Goal: Information Seeking & Learning: Learn about a topic

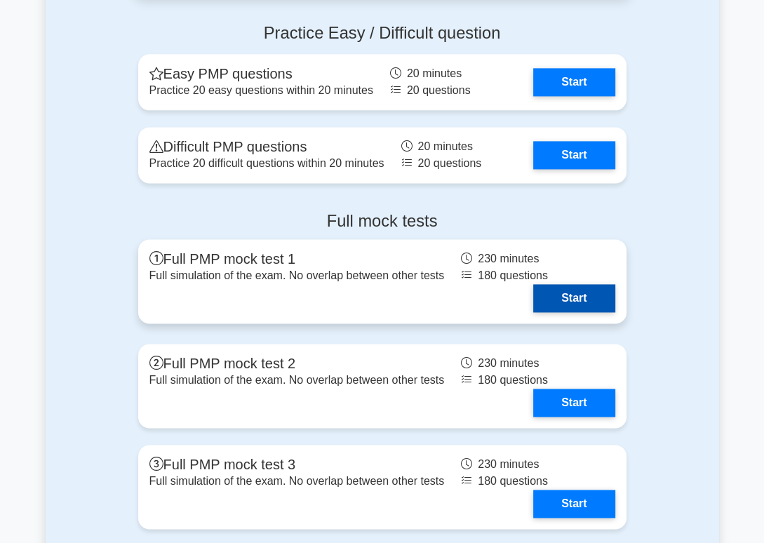
scroll to position [5036, 0]
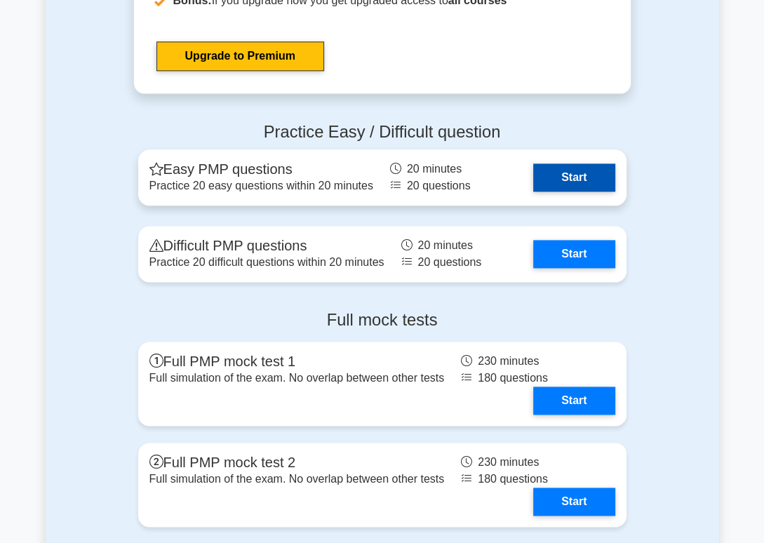
click at [551, 172] on link "Start" at bounding box center [573, 177] width 81 height 28
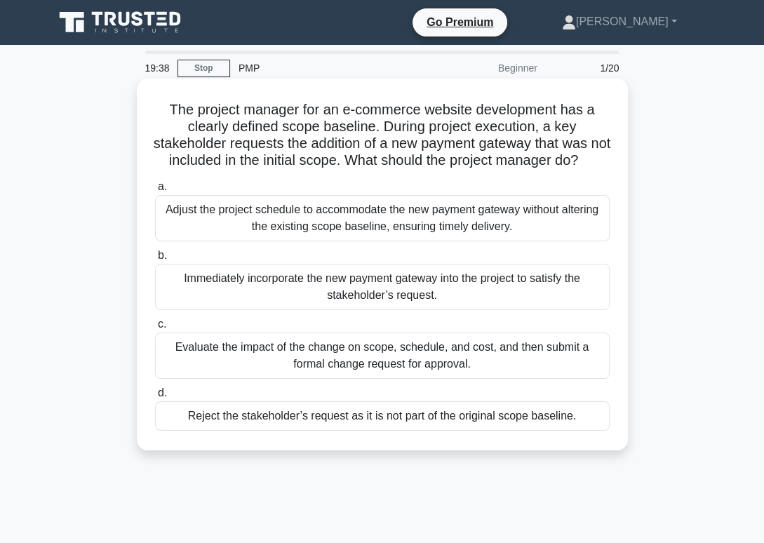
click at [346, 360] on div "Evaluate the impact of the change on scope, schedule, and cost, and then submit…" at bounding box center [382, 355] width 454 height 46
click at [155, 329] on input "c. Evaluate the impact of the change on scope, schedule, and cost, and then sub…" at bounding box center [155, 324] width 0 height 9
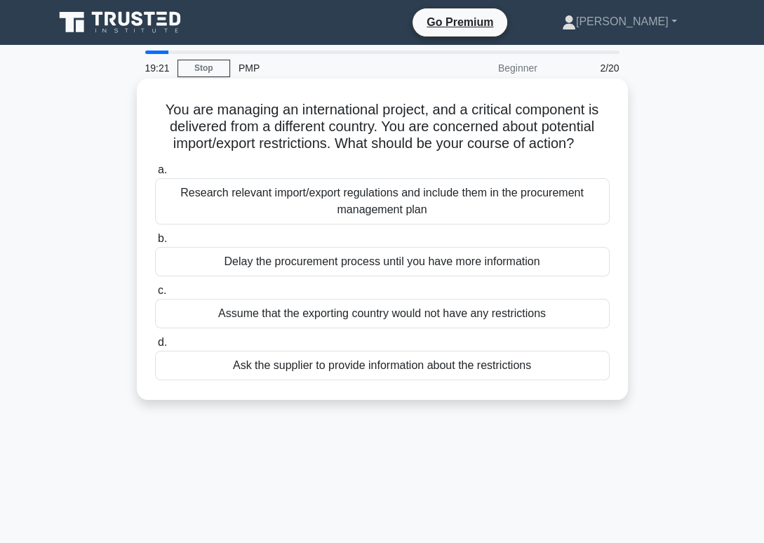
click at [341, 201] on div "Research relevant import/export regulations and include them in the procurement…" at bounding box center [382, 201] width 454 height 46
click at [155, 175] on input "a. Research relevant import/export regulations and include them in the procurem…" at bounding box center [155, 170] width 0 height 9
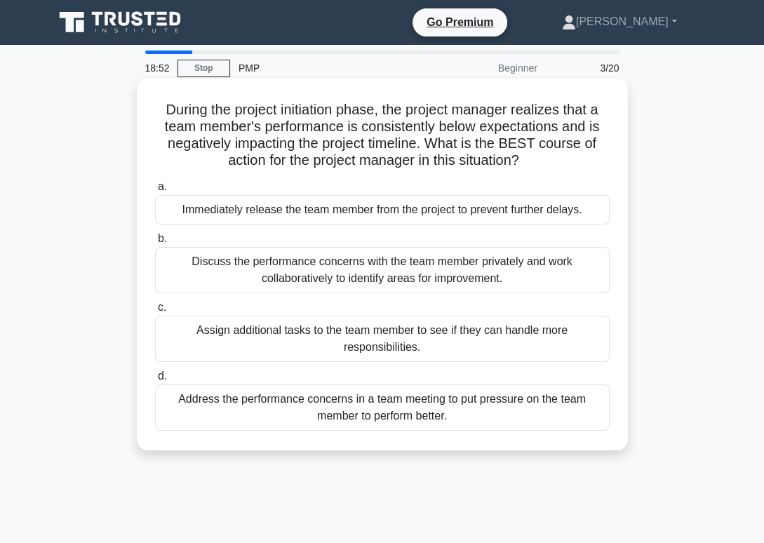
click at [355, 274] on div "Discuss the performance concerns with the team member privately and work collab…" at bounding box center [382, 270] width 454 height 46
click at [155, 243] on input "b. Discuss the performance concerns with the team member privately and work col…" at bounding box center [155, 238] width 0 height 9
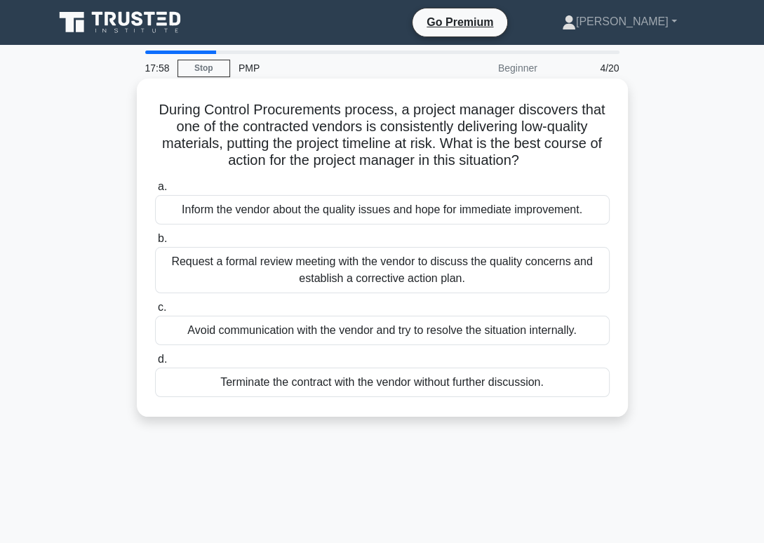
click at [321, 269] on div "Request a formal review meeting with the vendor to discuss the quality concerns…" at bounding box center [382, 270] width 454 height 46
click at [155, 243] on input "b. Request a formal review meeting with the vendor to discuss the quality conce…" at bounding box center [155, 238] width 0 height 9
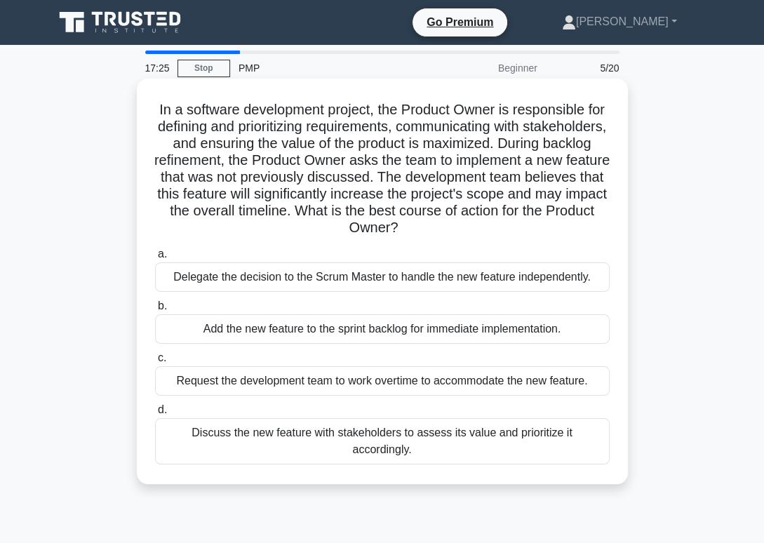
click at [366, 433] on div "Discuss the new feature with stakeholders to assess its value and prioritize it…" at bounding box center [382, 441] width 454 height 46
click at [155, 414] on input "d. Discuss the new feature with stakeholders to assess its value and prioritize…" at bounding box center [155, 409] width 0 height 9
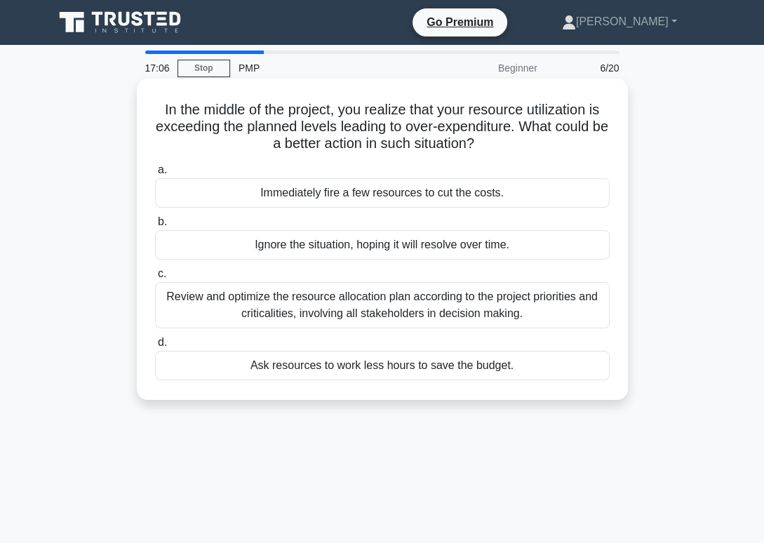
click at [394, 321] on div "Review and optimize the resource allocation plan according to the project prior…" at bounding box center [382, 305] width 454 height 46
click at [155, 278] on input "c. Review and optimize the resource allocation plan according to the project pr…" at bounding box center [155, 273] width 0 height 9
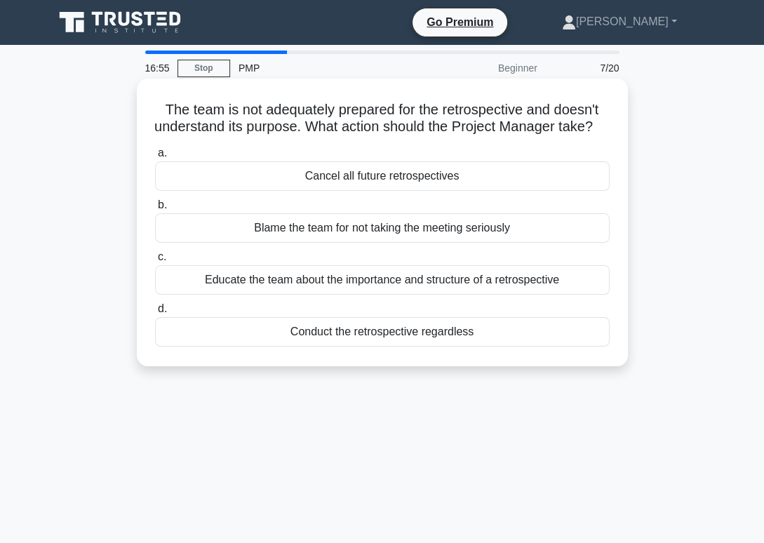
click at [426, 279] on div "Educate the team about the importance and structure of a retrospective" at bounding box center [382, 279] width 454 height 29
click at [155, 262] on input "c. Educate the team about the importance and structure of a retrospective" at bounding box center [155, 256] width 0 height 9
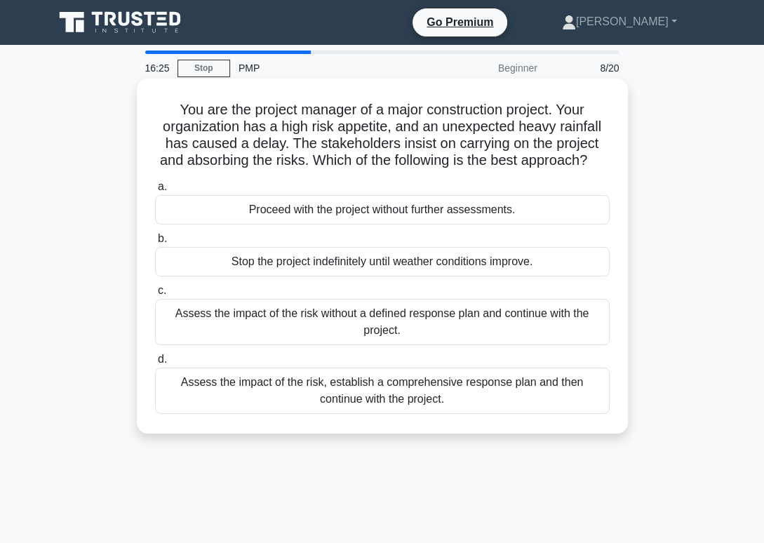
click at [408, 385] on div "Assess the impact of the risk, establish a comprehensive response plan and then…" at bounding box center [382, 391] width 454 height 46
click at [155, 364] on input "d. Assess the impact of the risk, establish a comprehensive response plan and t…" at bounding box center [155, 359] width 0 height 9
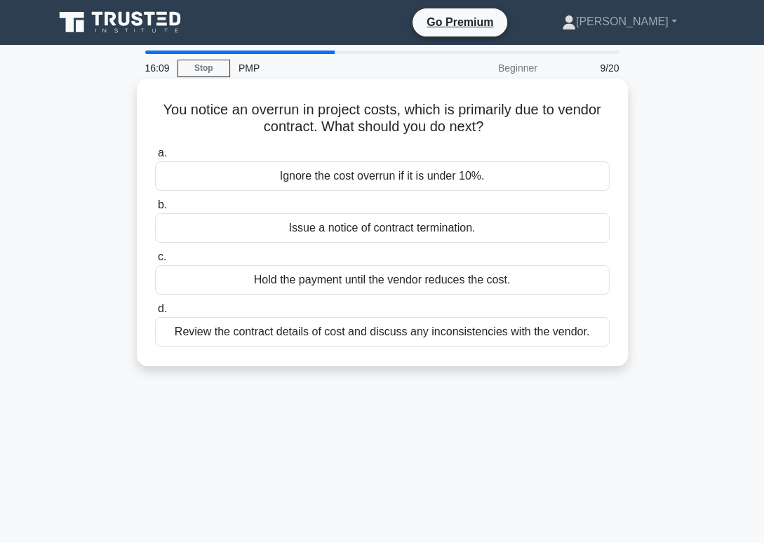
click at [498, 329] on div "Review the contract details of cost and discuss any inconsistencies with the ve…" at bounding box center [382, 331] width 454 height 29
click at [155, 313] on input "d. Review the contract details of cost and discuss any inconsistencies with the…" at bounding box center [155, 308] width 0 height 9
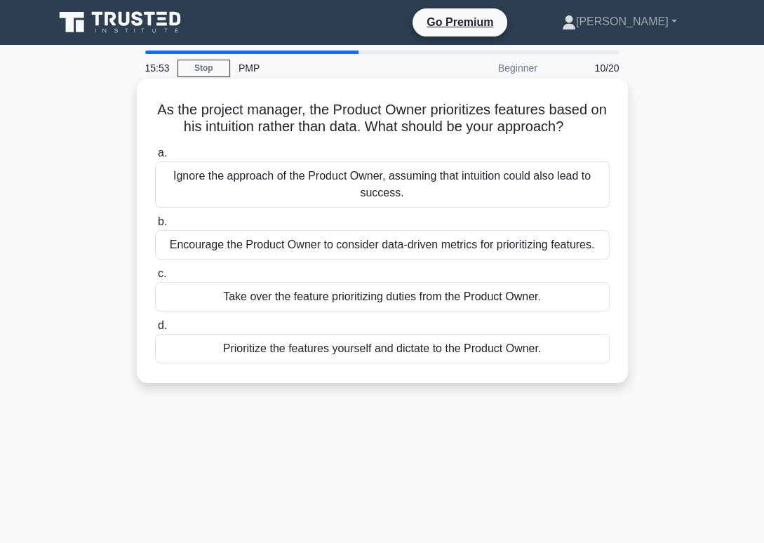
click at [420, 251] on div "Encourage the Product Owner to consider data-driven metrics for prioritizing fe…" at bounding box center [382, 244] width 454 height 29
click at [155, 227] on input "b. Encourage the Product Owner to consider data-driven metrics for prioritizing…" at bounding box center [155, 221] width 0 height 9
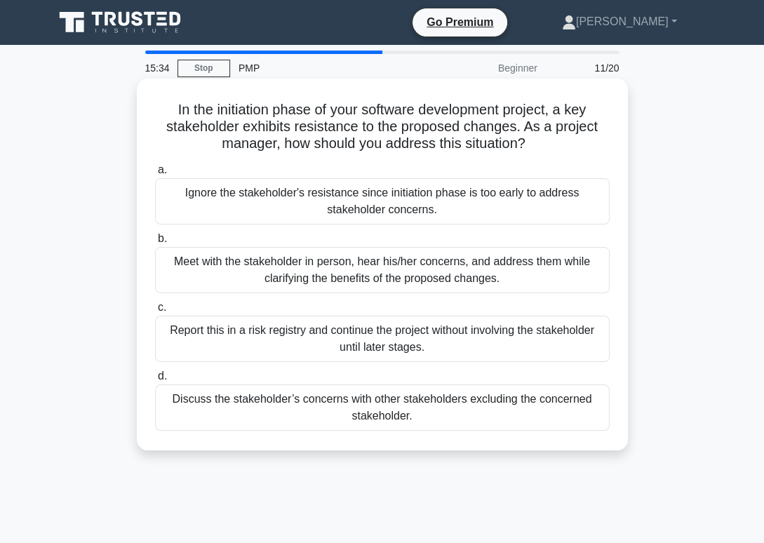
click at [486, 271] on div "Meet with the stakeholder in person, hear his/her concerns, and address them wh…" at bounding box center [382, 270] width 454 height 46
click at [155, 243] on input "b. Meet with the stakeholder in person, hear his/her concerns, and address them…" at bounding box center [155, 238] width 0 height 9
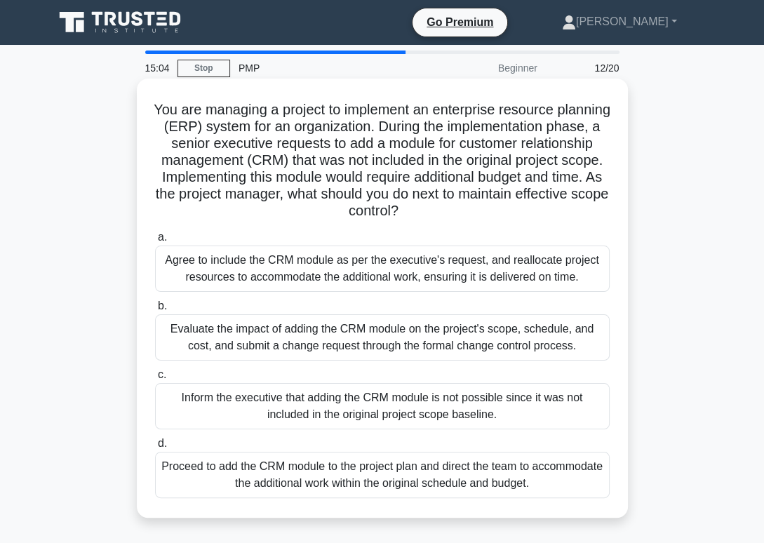
click at [467, 355] on div "Evaluate the impact of adding the CRM module on the project's scope, schedule, …" at bounding box center [382, 337] width 454 height 46
click at [155, 311] on input "b. Evaluate the impact of adding the CRM module on the project's scope, schedul…" at bounding box center [155, 306] width 0 height 9
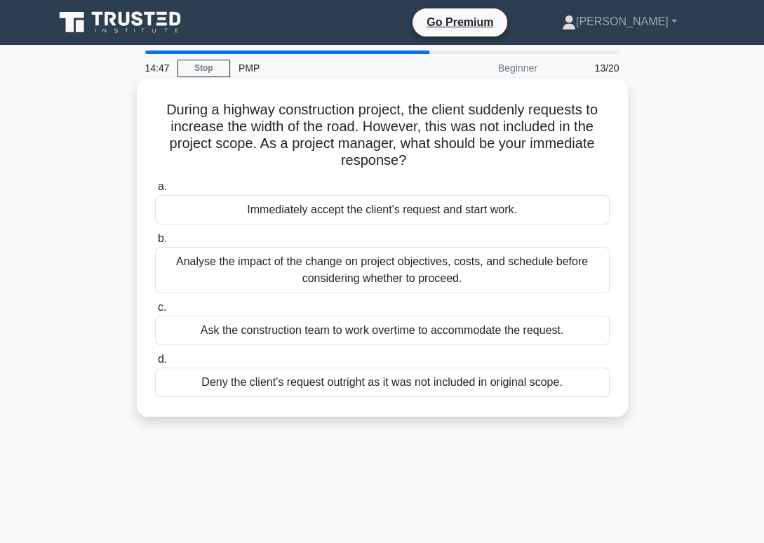
click at [449, 278] on div "Analyse the impact of the change on project objectives, costs, and schedule bef…" at bounding box center [382, 270] width 454 height 46
click at [155, 243] on input "b. Analyse the impact of the change on project objectives, costs, and schedule …" at bounding box center [155, 238] width 0 height 9
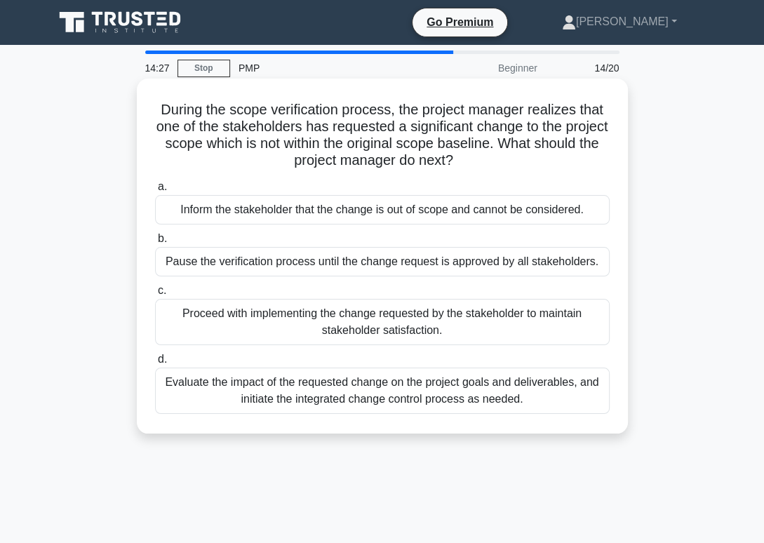
click at [464, 399] on div "Evaluate the impact of the requested change on the project goals and deliverabl…" at bounding box center [382, 391] width 454 height 46
click at [155, 364] on input "d. Evaluate the impact of the requested change on the project goals and deliver…" at bounding box center [155, 359] width 0 height 9
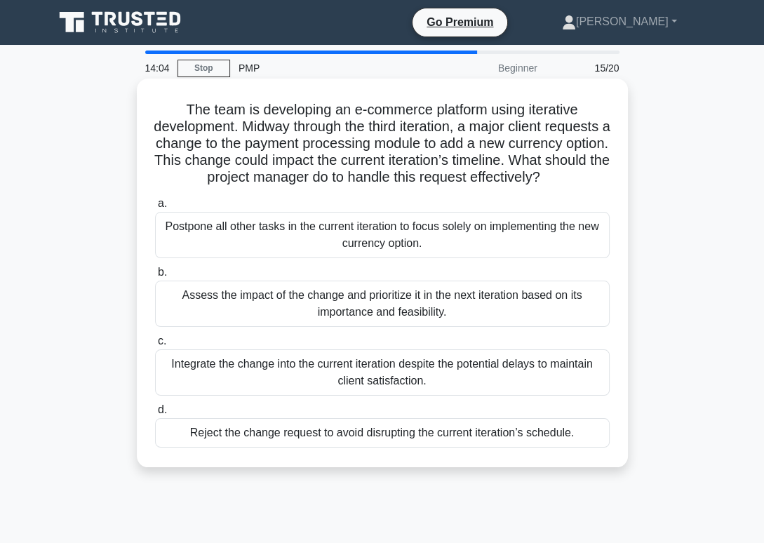
click at [421, 297] on div "Assess the impact of the change and prioritize it in the next iteration based o…" at bounding box center [382, 304] width 454 height 46
click at [155, 277] on input "b. Assess the impact of the change and prioritize it in the next iteration base…" at bounding box center [155, 272] width 0 height 9
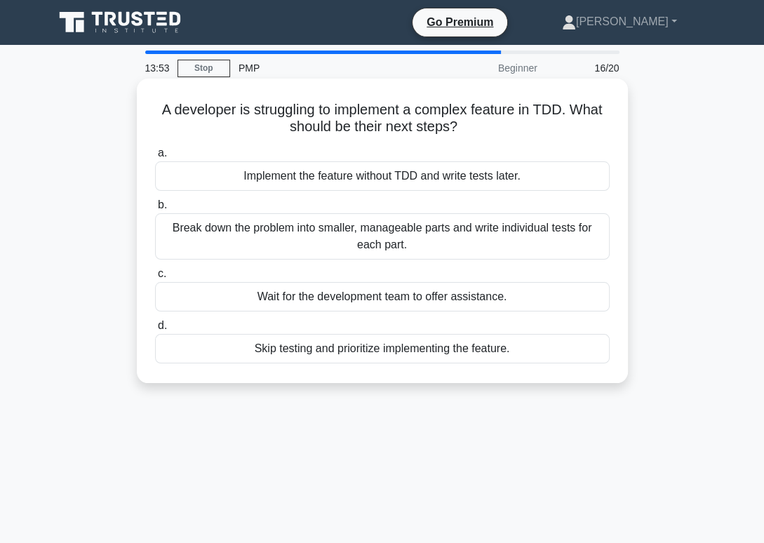
click at [405, 240] on div "Break down the problem into smaller, manageable parts and write individual test…" at bounding box center [382, 236] width 454 height 46
click at [352, 228] on div "Break down the problem into smaller, manageable parts and write individual test…" at bounding box center [382, 236] width 454 height 46
click at [309, 226] on div "Break down the problem into smaller, manageable parts and write individual test…" at bounding box center [382, 236] width 454 height 46
click at [155, 210] on input "b. Break down the problem into smaller, manageable parts and write individual t…" at bounding box center [155, 205] width 0 height 9
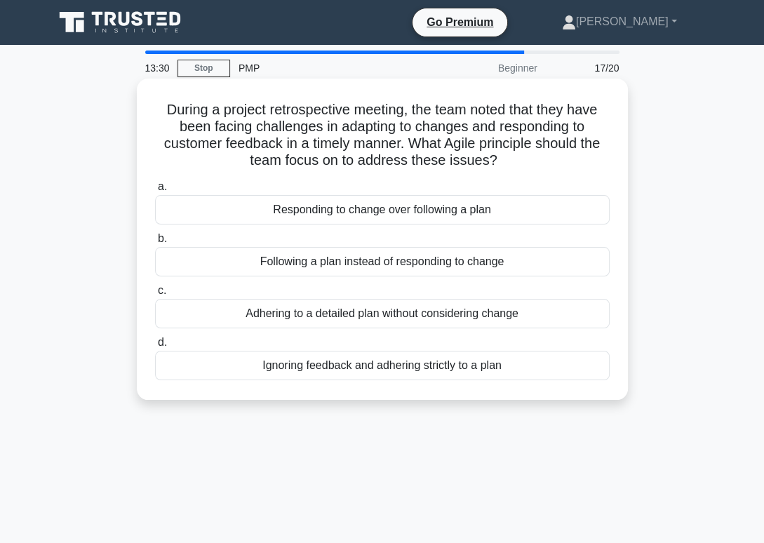
click at [377, 214] on div "Responding to change over following a plan" at bounding box center [382, 209] width 454 height 29
click at [155, 191] on input "a. Responding to change over following a plan" at bounding box center [155, 186] width 0 height 9
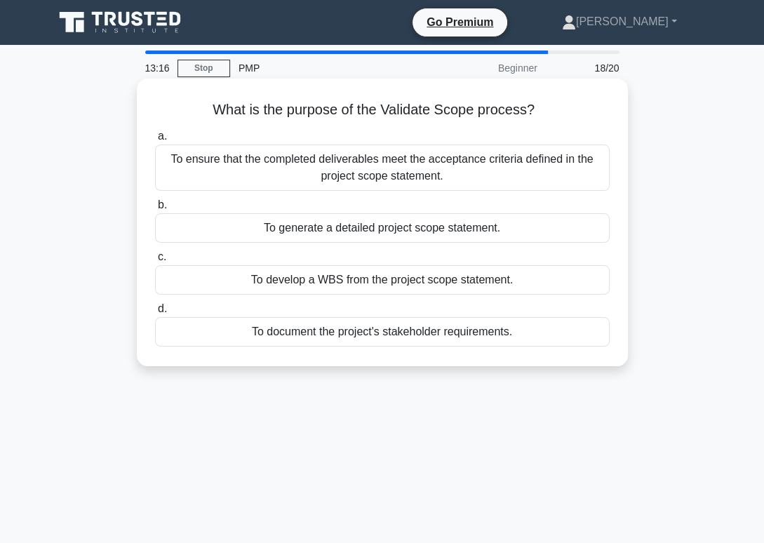
click at [392, 170] on div "To ensure that the completed deliverables meet the acceptance criteria defined …" at bounding box center [382, 167] width 454 height 46
click at [155, 141] on input "a. To ensure that the completed deliverables meet the acceptance criteria defin…" at bounding box center [155, 136] width 0 height 9
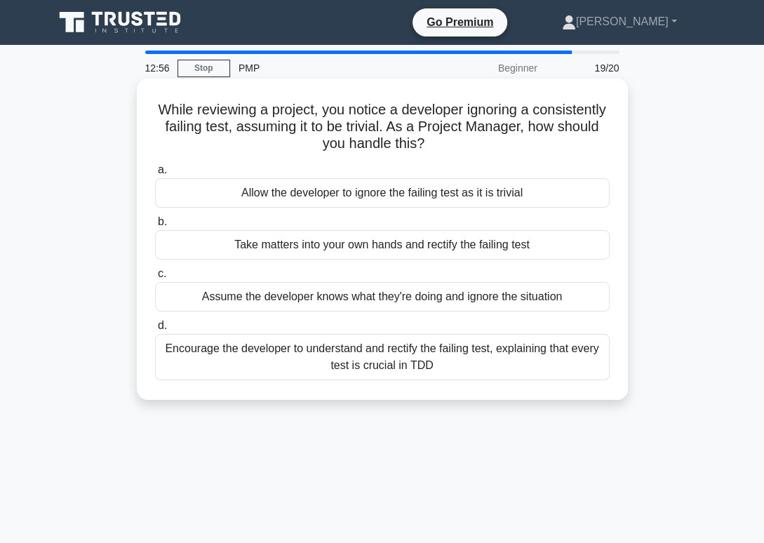
click at [450, 368] on div "Encourage the developer to understand and rectify the failing test, explaining …" at bounding box center [382, 357] width 454 height 46
click at [155, 330] on input "d. Encourage the developer to understand and rectify the failing test, explaini…" at bounding box center [155, 325] width 0 height 9
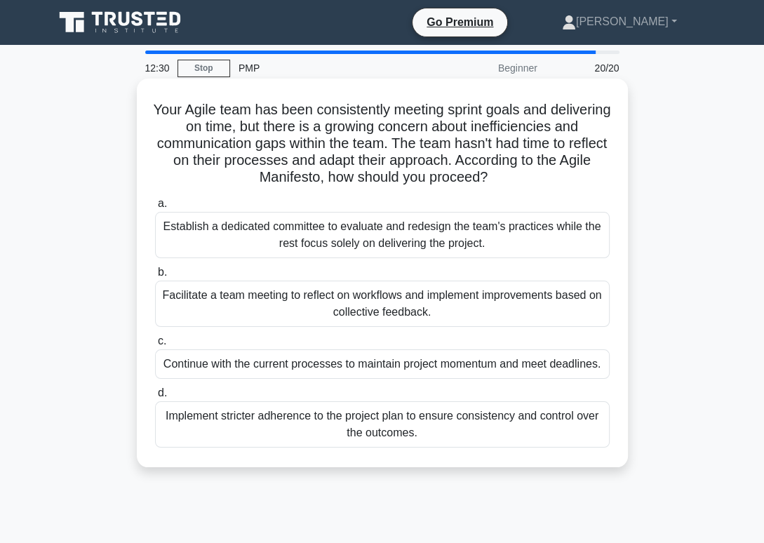
click at [465, 313] on div "Facilitate a team meeting to reflect on workflows and implement improvements ba…" at bounding box center [382, 304] width 454 height 46
click at [155, 277] on input "b. Facilitate a team meeting to reflect on workflows and implement improvements…" at bounding box center [155, 272] width 0 height 9
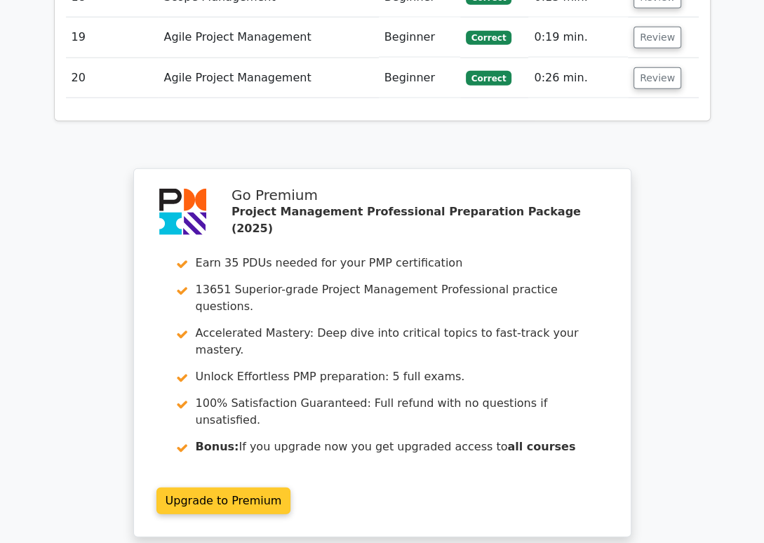
scroll to position [2592, 0]
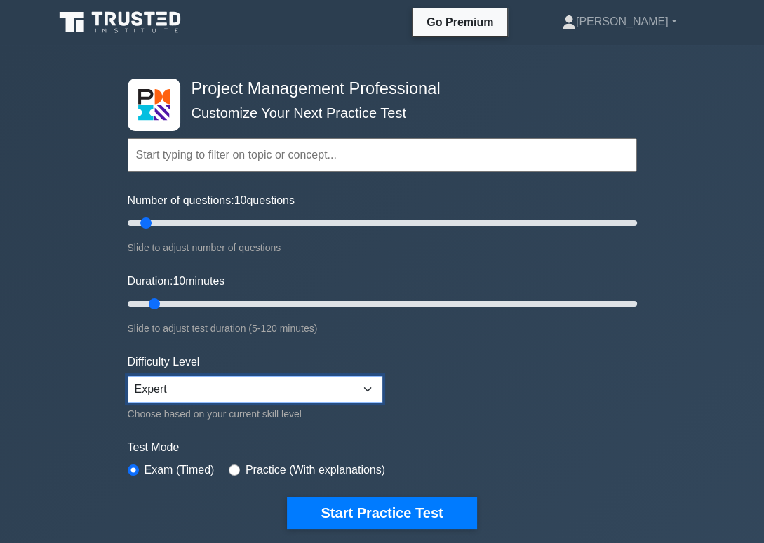
click at [128, 376] on select "Beginner Intermediate Expert" at bounding box center [255, 389] width 255 height 27
select select "intermediate"
click option "Intermediate" at bounding box center [0, 0] width 0 height 0
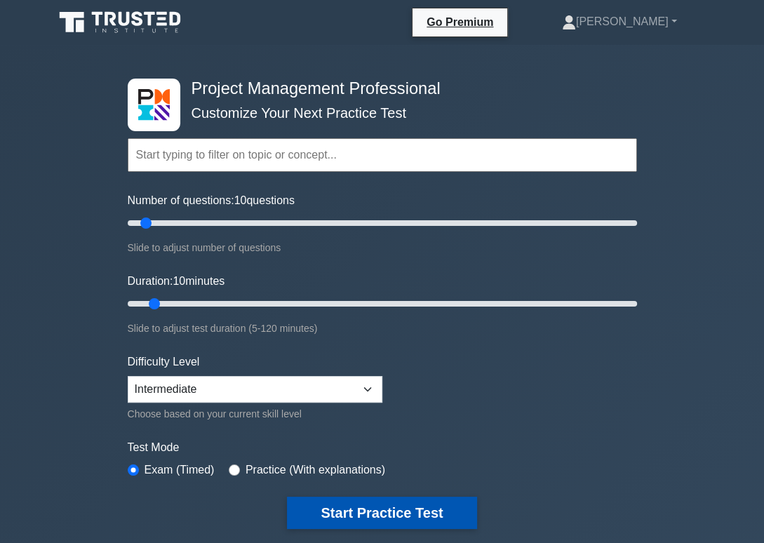
drag, startPoint x: 418, startPoint y: 514, endPoint x: 433, endPoint y: 506, distance: 17.6
click at [418, 513] on button "Start Practice Test" at bounding box center [381, 513] width 189 height 32
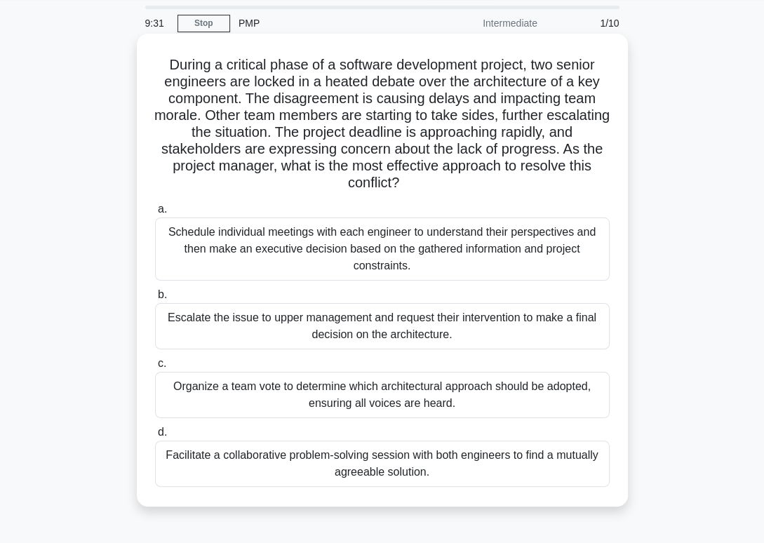
scroll to position [74, 0]
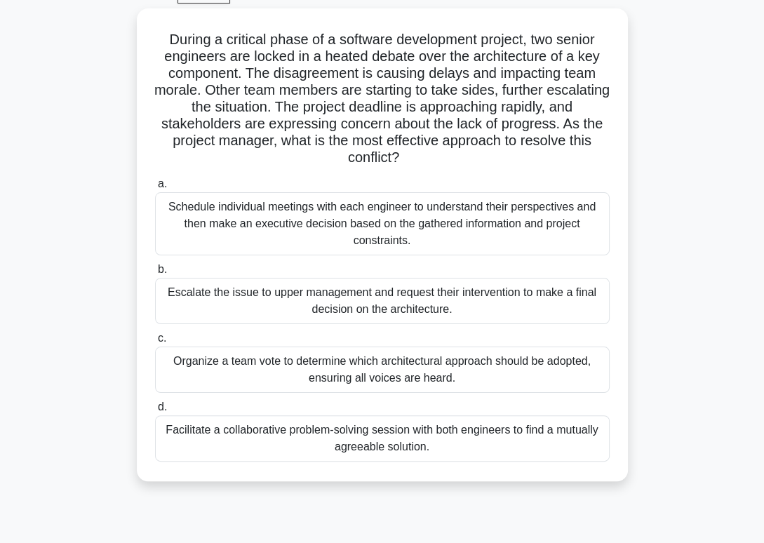
click at [480, 431] on div "Facilitate a collaborative problem-solving session with both engineers to find …" at bounding box center [382, 438] width 454 height 46
click at [155, 412] on input "d. Facilitate a collaborative problem-solving session with both engineers to fi…" at bounding box center [155, 407] width 0 height 9
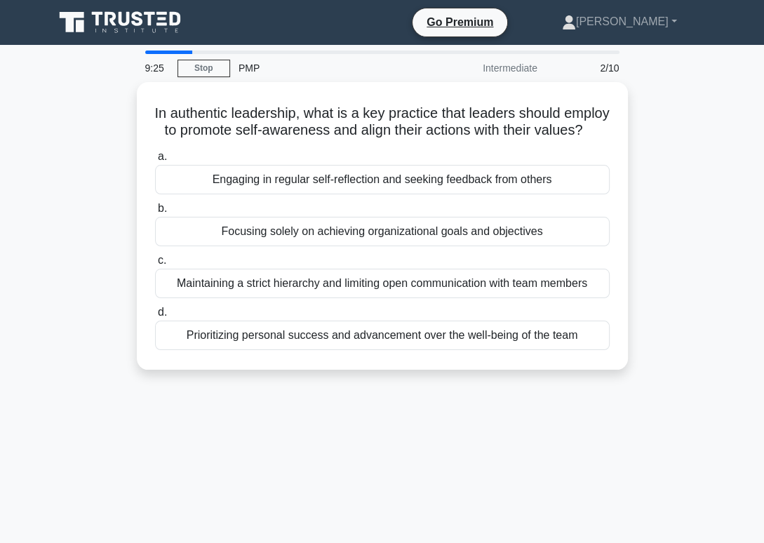
scroll to position [0, 0]
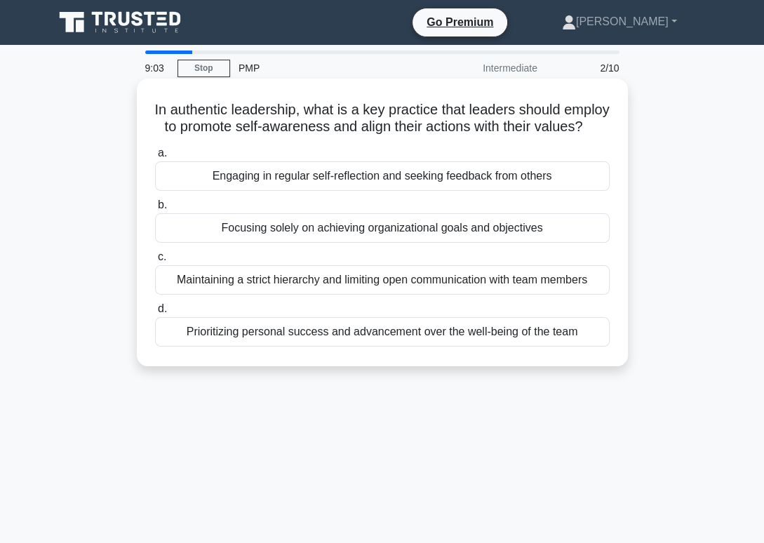
click at [346, 182] on div "Engaging in regular self-reflection and seeking feedback from others" at bounding box center [382, 175] width 454 height 29
click at [155, 158] on input "a. Engaging in regular self-reflection and seeking feedback from others" at bounding box center [155, 153] width 0 height 9
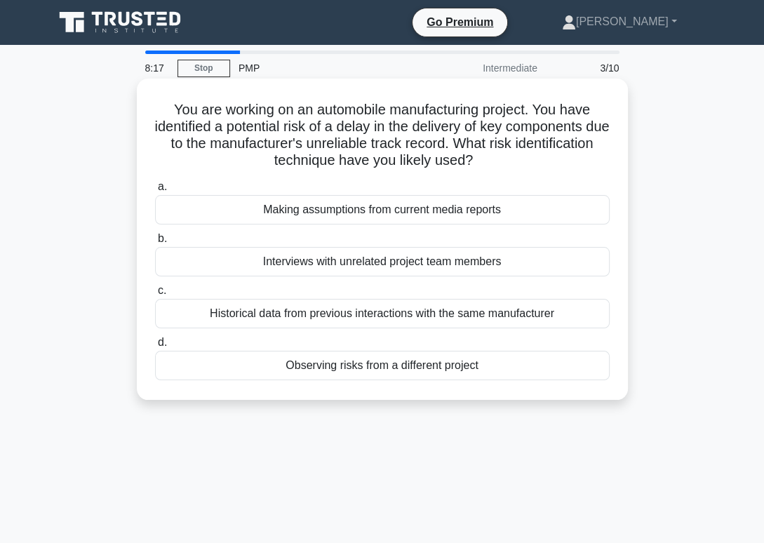
click at [314, 258] on div "Interviews with unrelated project team members" at bounding box center [382, 261] width 454 height 29
click at [155, 243] on input "b. Interviews with unrelated project team members" at bounding box center [155, 238] width 0 height 9
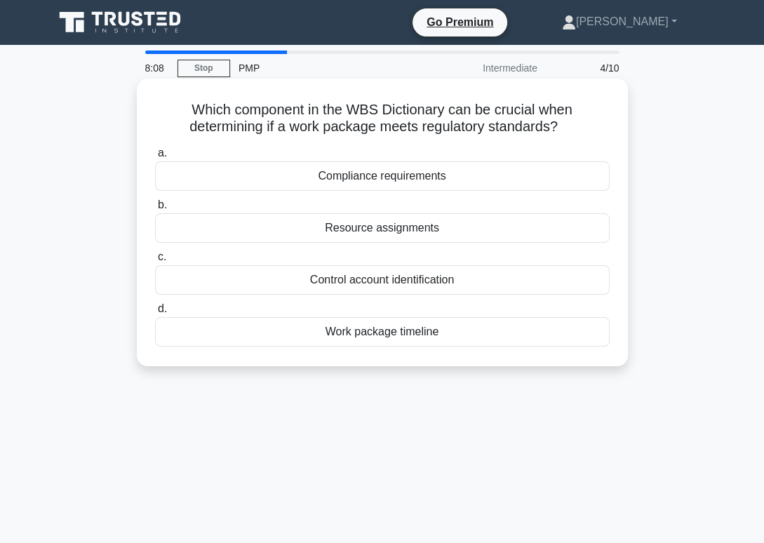
click at [362, 179] on div "Compliance requirements" at bounding box center [382, 175] width 454 height 29
click at [155, 158] on input "a. Compliance requirements" at bounding box center [155, 153] width 0 height 9
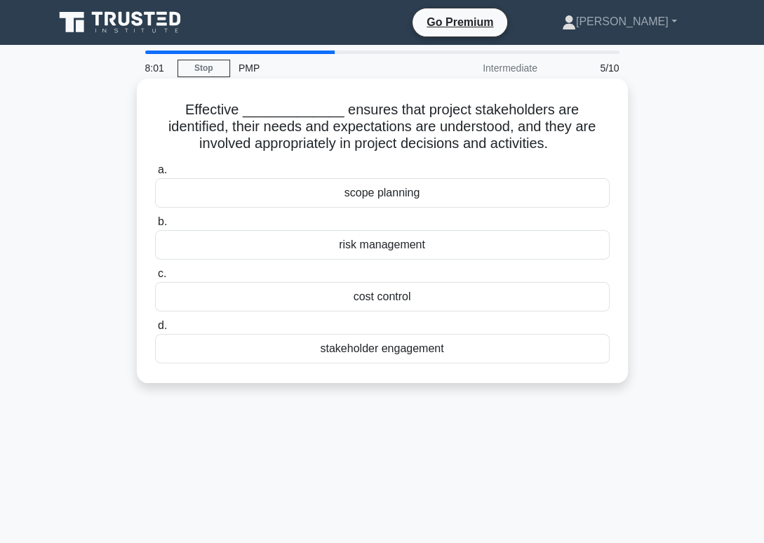
click at [340, 351] on div "stakeholder engagement" at bounding box center [382, 348] width 454 height 29
click at [155, 330] on input "d. stakeholder engagement" at bounding box center [155, 325] width 0 height 9
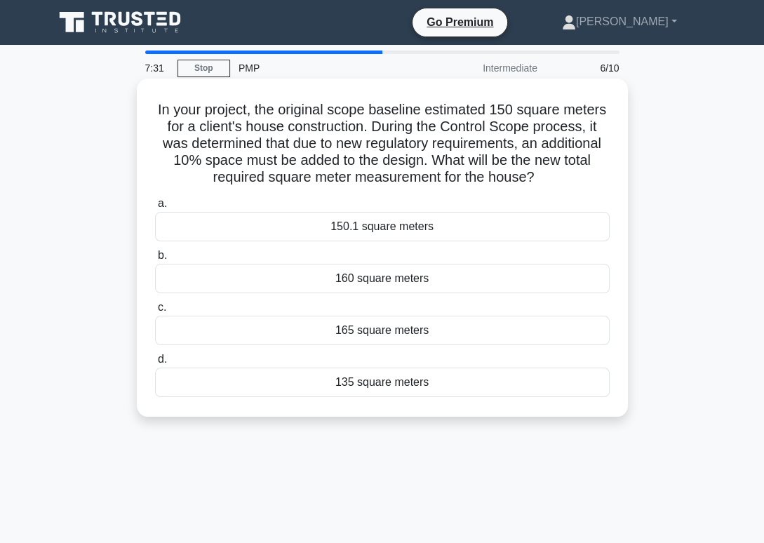
click at [386, 338] on div "165 square meters" at bounding box center [382, 330] width 454 height 29
click at [155, 312] on input "c. 165 square meters" at bounding box center [155, 307] width 0 height 9
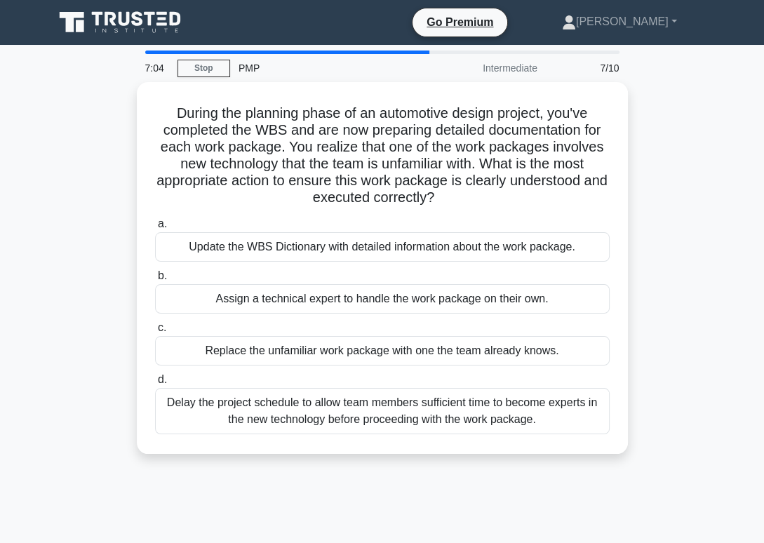
click at [400, 418] on div "Delay the project schedule to allow team members sufficient time to become expe…" at bounding box center [382, 411] width 454 height 46
click at [155, 384] on input "[PERSON_NAME] the project schedule to allow team members sufficient time to bec…" at bounding box center [155, 379] width 0 height 9
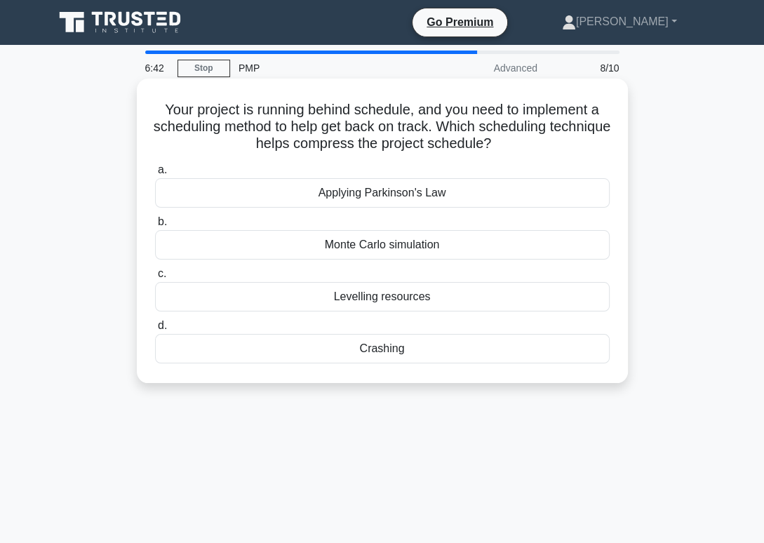
click at [398, 303] on div "Levelling resources" at bounding box center [382, 296] width 454 height 29
click at [155, 278] on input "c. Levelling resources" at bounding box center [155, 273] width 0 height 9
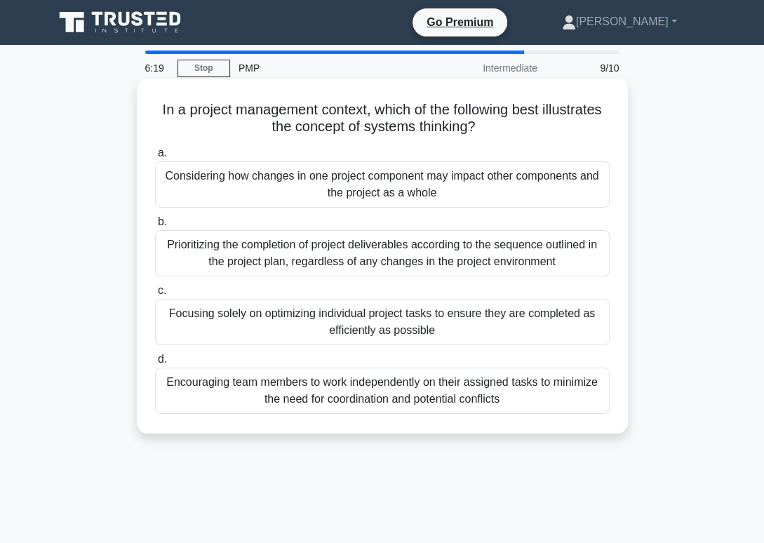
click at [487, 398] on div "Encouraging team members to work independently on their assigned tasks to minim…" at bounding box center [382, 391] width 454 height 46
click at [155, 364] on input "d. Encouraging team members to work independently on their assigned tasks to mi…" at bounding box center [155, 359] width 0 height 9
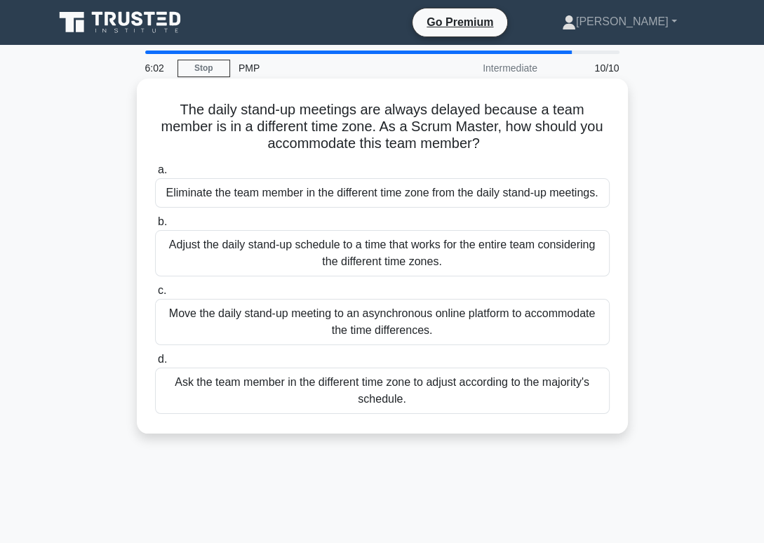
click at [414, 266] on div "Adjust the daily stand-up schedule to a time that works for the entire team con…" at bounding box center [382, 253] width 454 height 46
click at [155, 227] on input "b. Adjust the daily stand-up schedule to a time that works for the entire team …" at bounding box center [155, 221] width 0 height 9
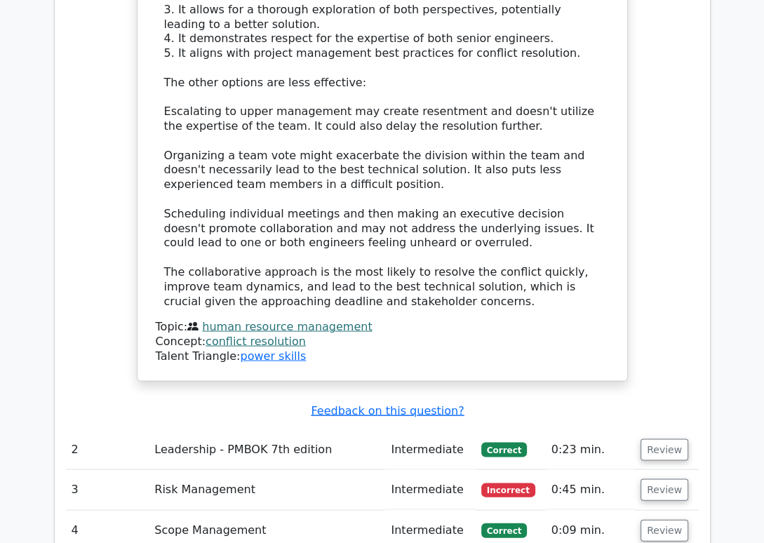
scroll to position [1925, 0]
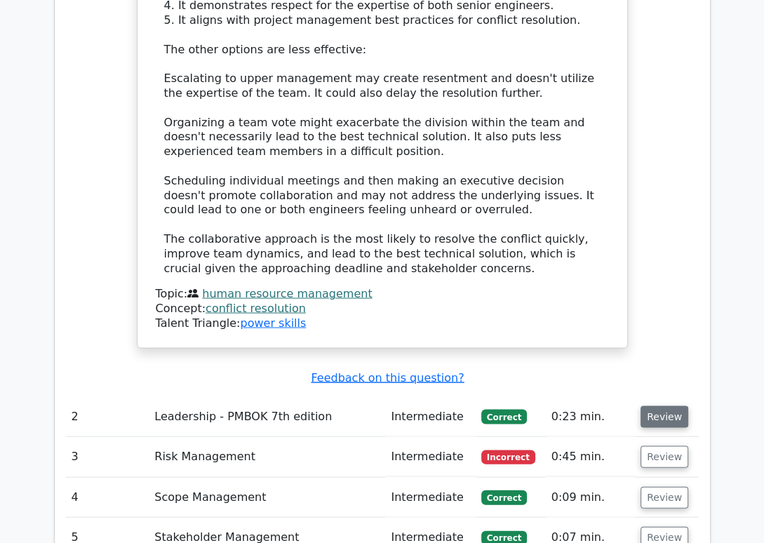
click at [652, 406] on button "Review" at bounding box center [664, 417] width 48 height 22
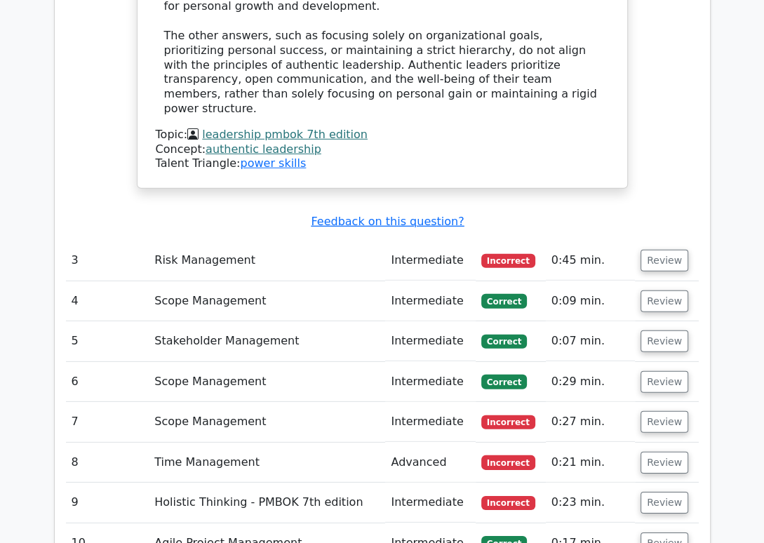
scroll to position [2888, 0]
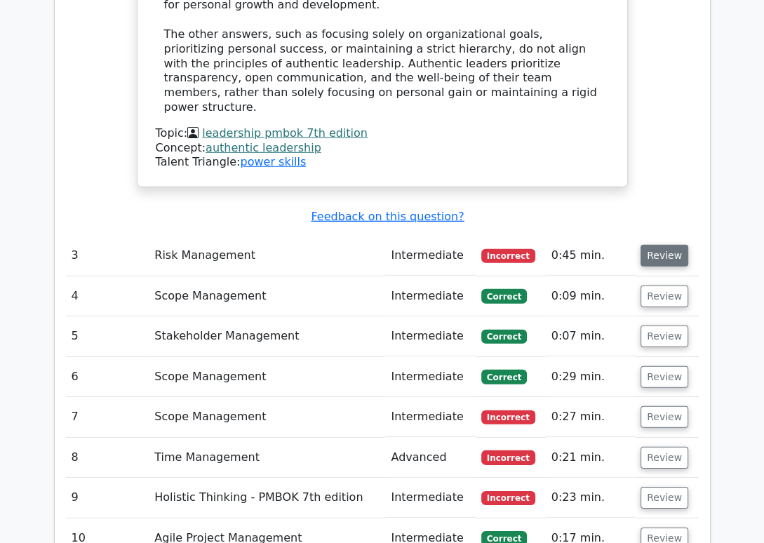
click at [652, 245] on button "Review" at bounding box center [664, 256] width 48 height 22
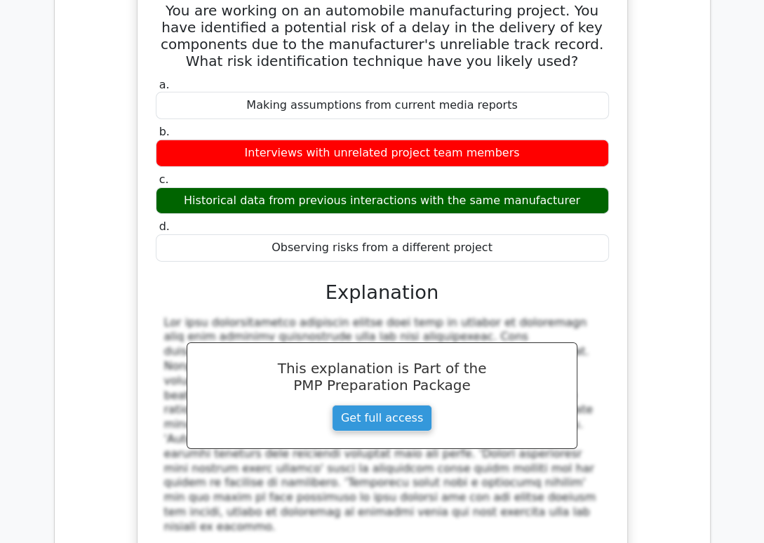
scroll to position [3333, 0]
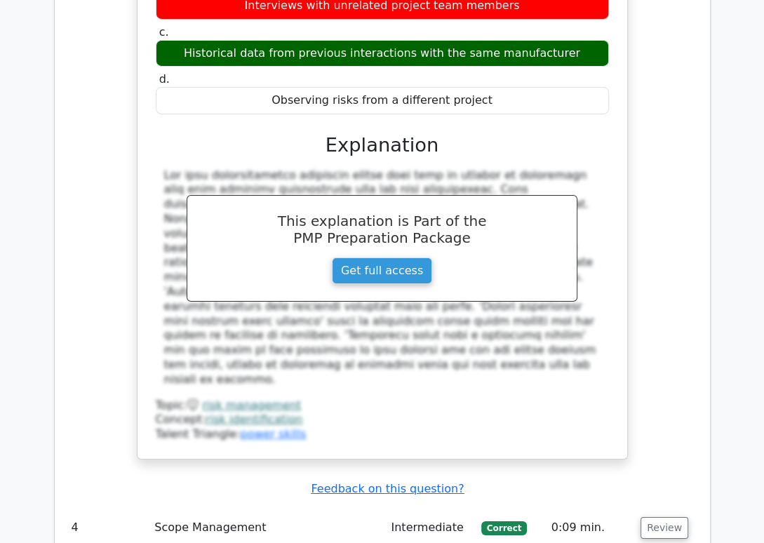
drag, startPoint x: 672, startPoint y: 351, endPoint x: 625, endPoint y: 353, distance: 47.1
click at [671, 517] on button "Review" at bounding box center [664, 528] width 48 height 22
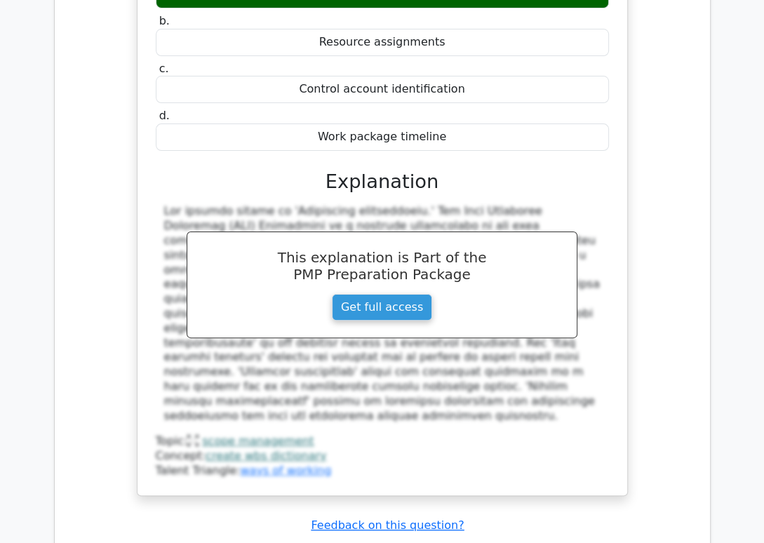
scroll to position [4073, 0]
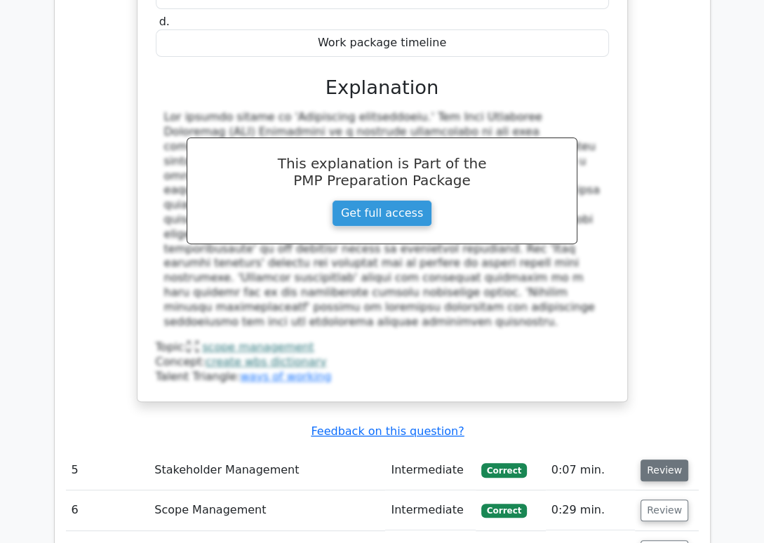
click at [674, 459] on button "Review" at bounding box center [664, 470] width 48 height 22
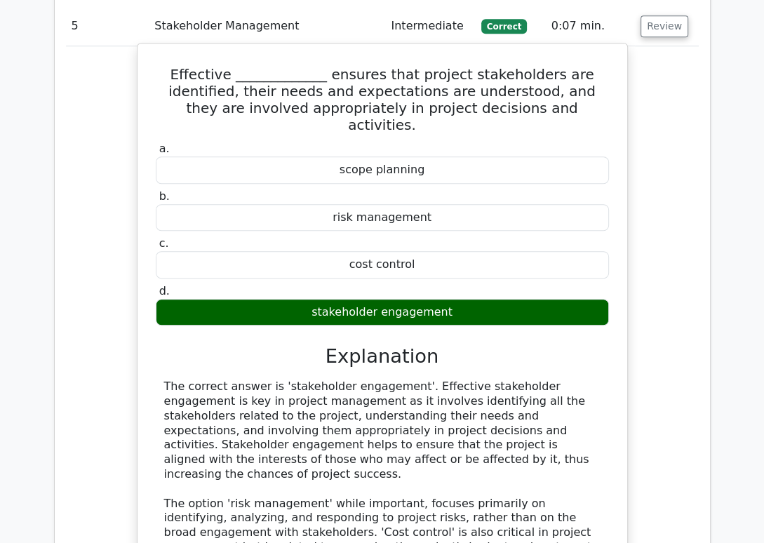
scroll to position [4740, 0]
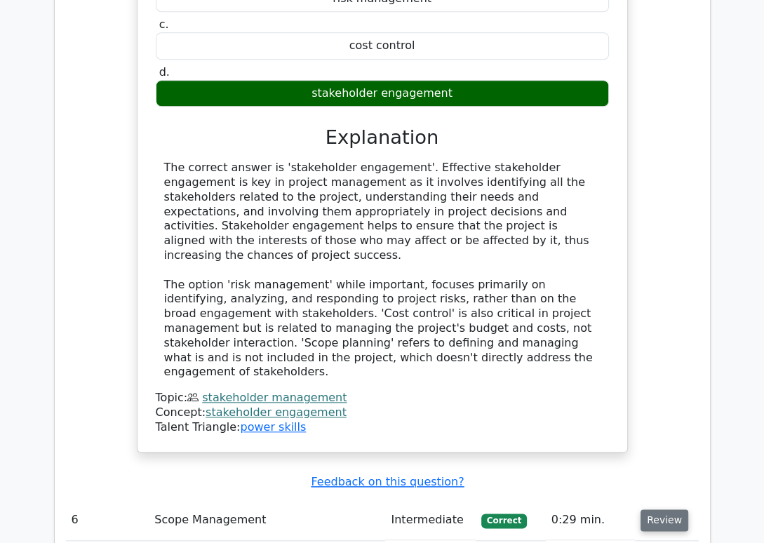
click at [675, 509] on button "Review" at bounding box center [664, 520] width 48 height 22
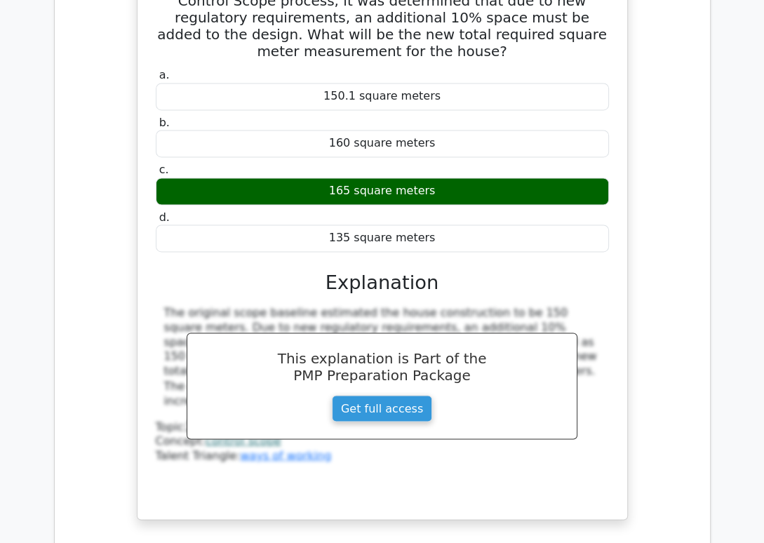
scroll to position [5406, 0]
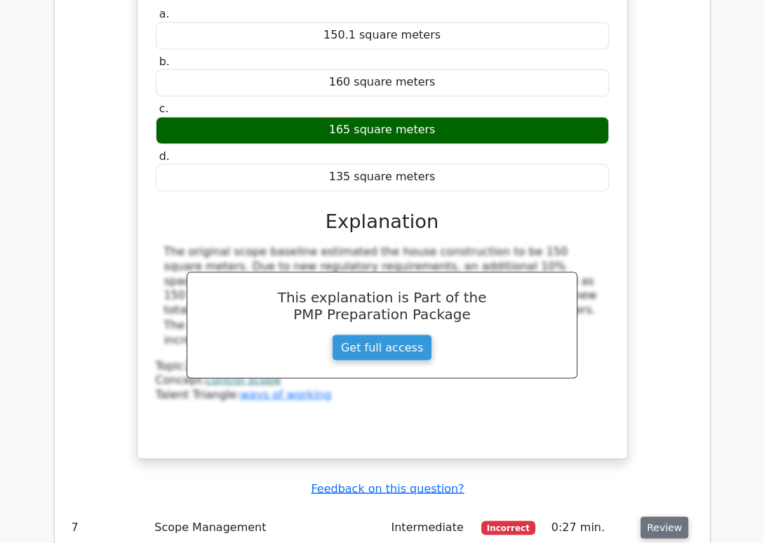
click at [652, 516] on button "Review" at bounding box center [664, 527] width 48 height 22
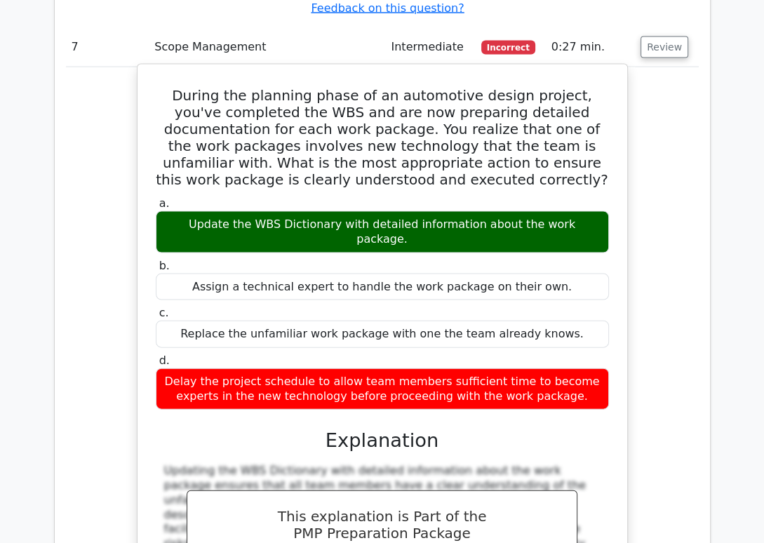
scroll to position [5999, 0]
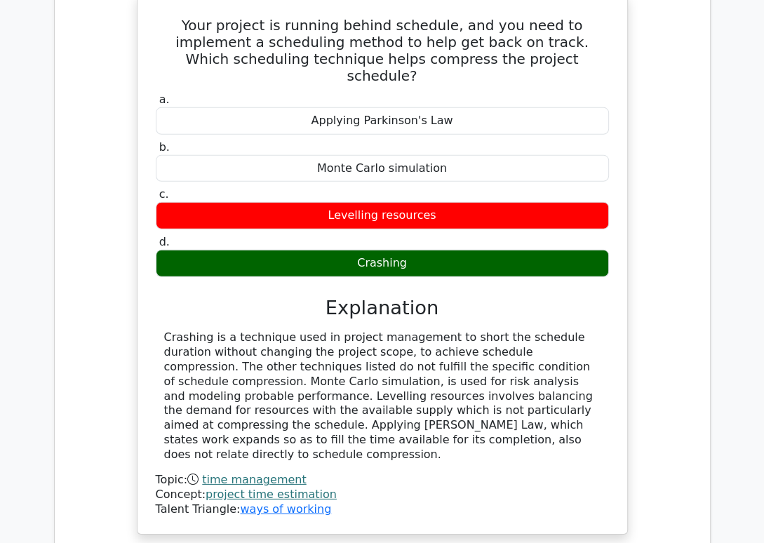
scroll to position [6739, 0]
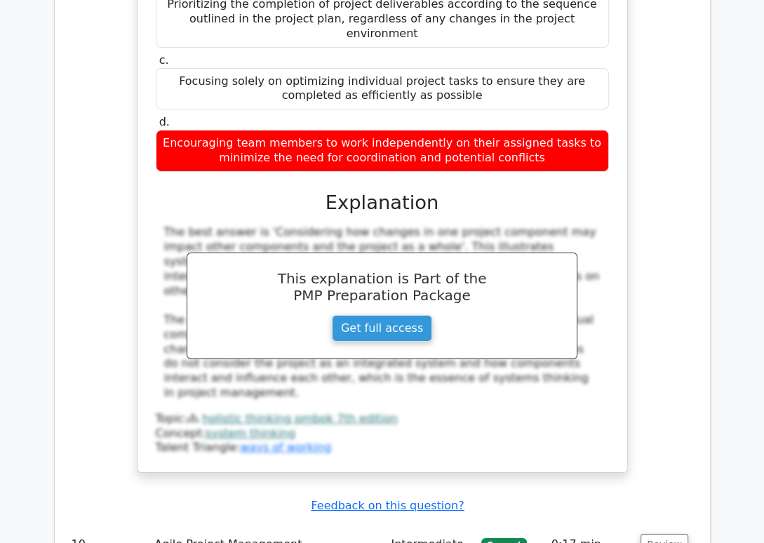
scroll to position [7702, 0]
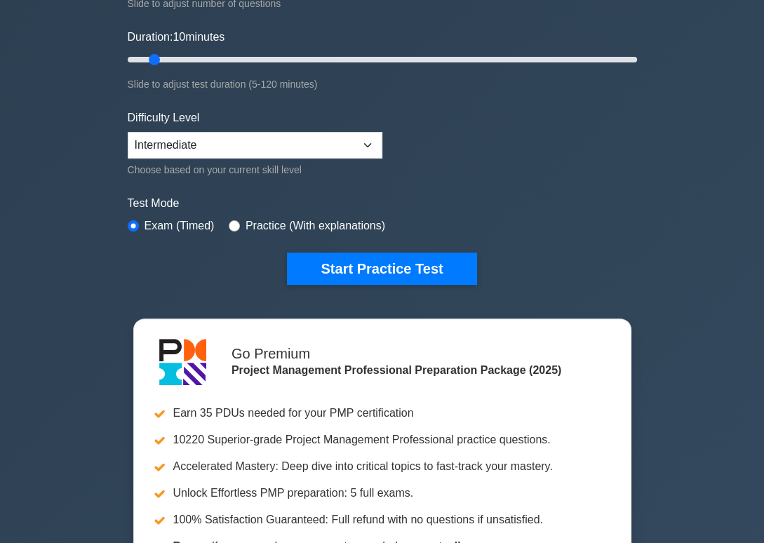
scroll to position [222, 0]
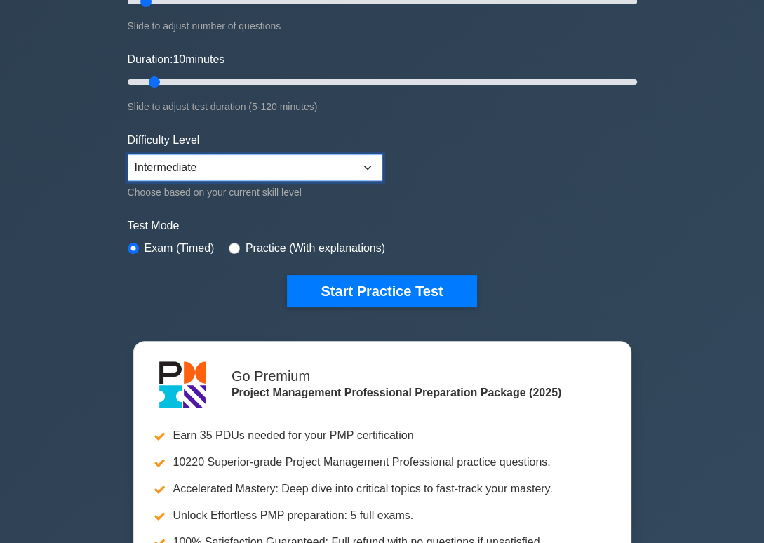
click at [128, 154] on select "Beginner Intermediate Expert" at bounding box center [255, 167] width 255 height 27
select select "expert"
click option "Expert" at bounding box center [0, 0] width 0 height 0
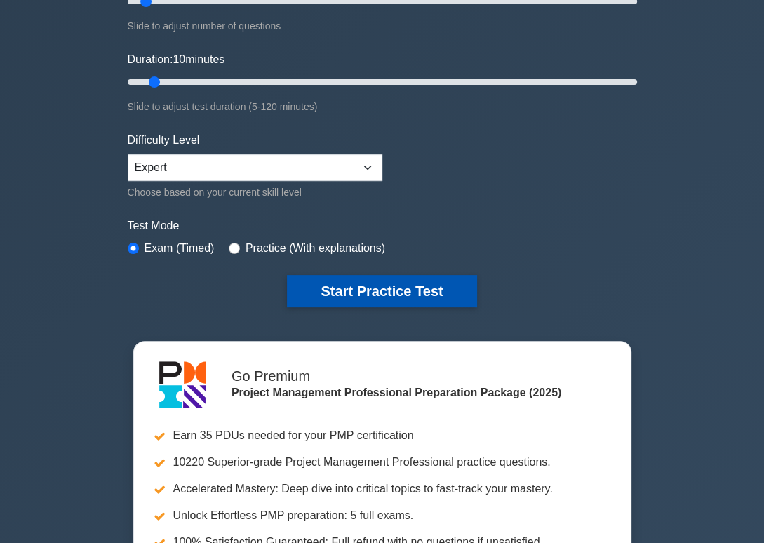
click at [388, 282] on button "Start Practice Test" at bounding box center [381, 291] width 189 height 32
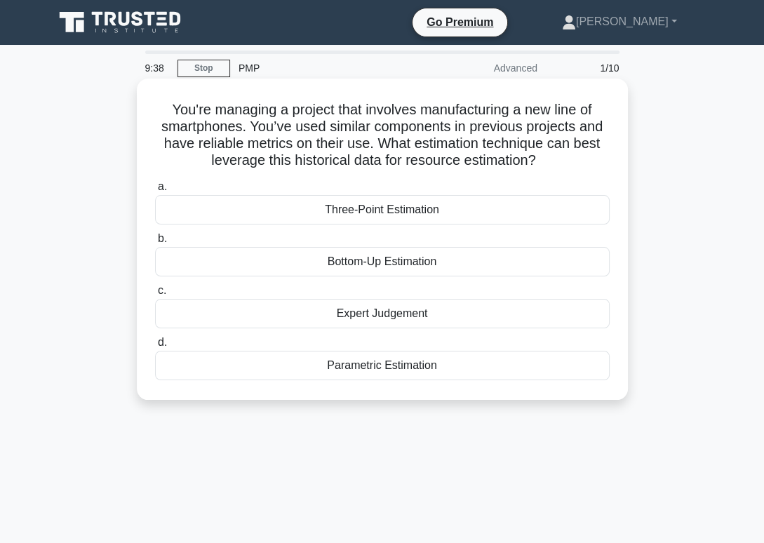
click at [445, 259] on div "Bottom-Up Estimation" at bounding box center [382, 261] width 454 height 29
click at [155, 243] on input "b. Bottom-Up Estimation" at bounding box center [155, 238] width 0 height 9
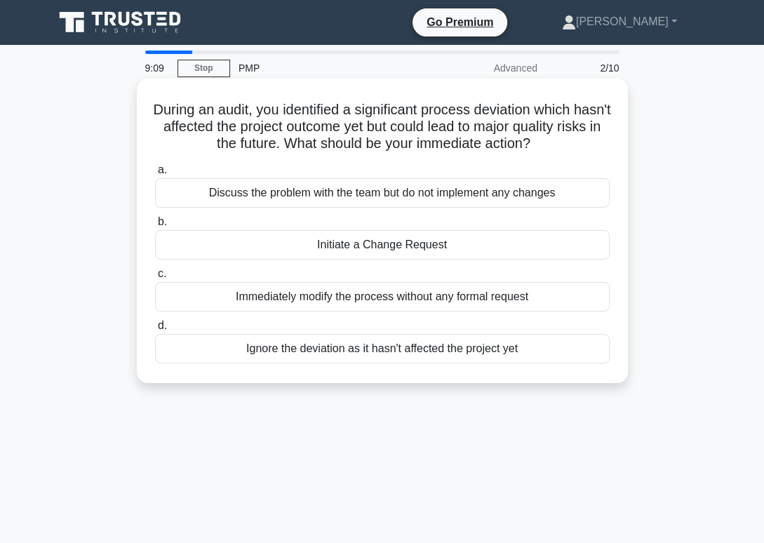
click at [480, 236] on div "Initiate a Change Request" at bounding box center [382, 244] width 454 height 29
click at [155, 227] on input "b. Initiate a Change Request" at bounding box center [155, 221] width 0 height 9
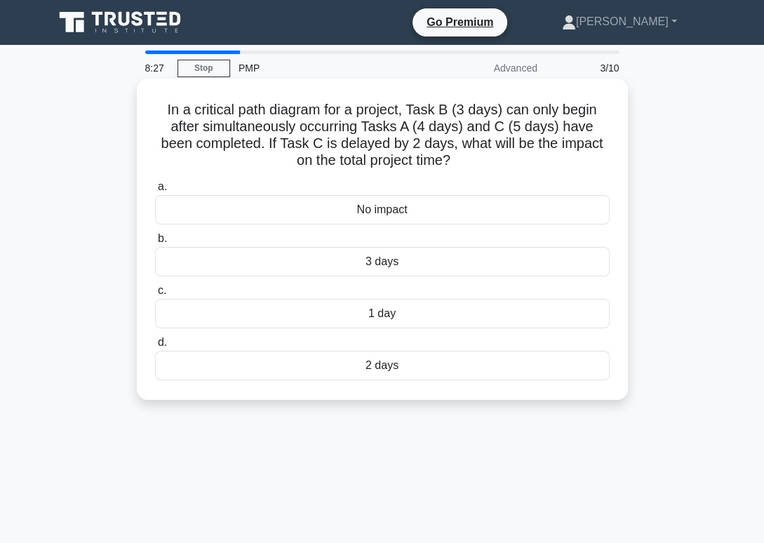
click at [537, 366] on div "2 days" at bounding box center [382, 365] width 454 height 29
click at [155, 347] on input "d. 2 days" at bounding box center [155, 342] width 0 height 9
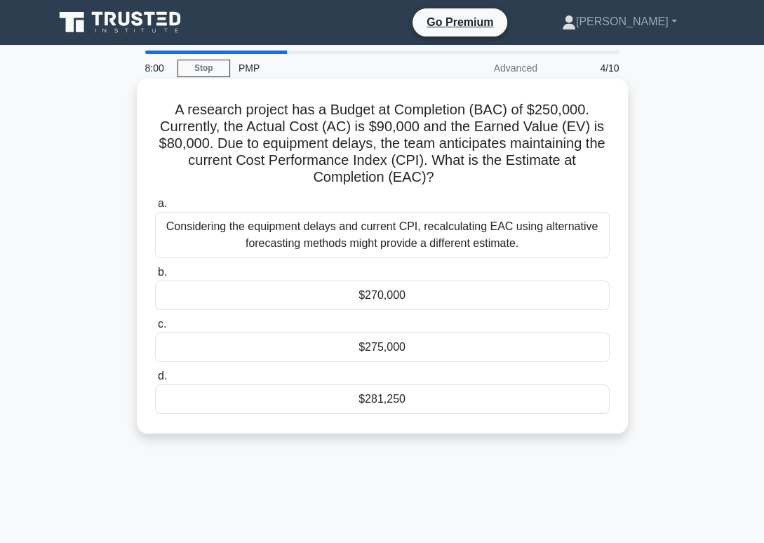
click at [527, 401] on div "$281,250" at bounding box center [382, 398] width 454 height 29
click at [155, 381] on input "d. $281,250" at bounding box center [155, 376] width 0 height 9
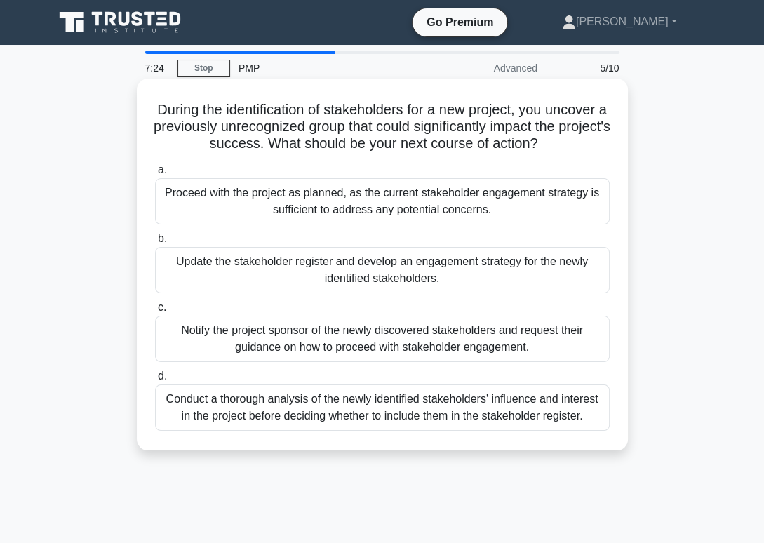
click at [544, 415] on div "Conduct a thorough analysis of the newly identified stakeholders' influence and…" at bounding box center [382, 407] width 454 height 46
click at [155, 381] on input "d. Conduct a thorough analysis of the newly identified stakeholders' influence …" at bounding box center [155, 376] width 0 height 9
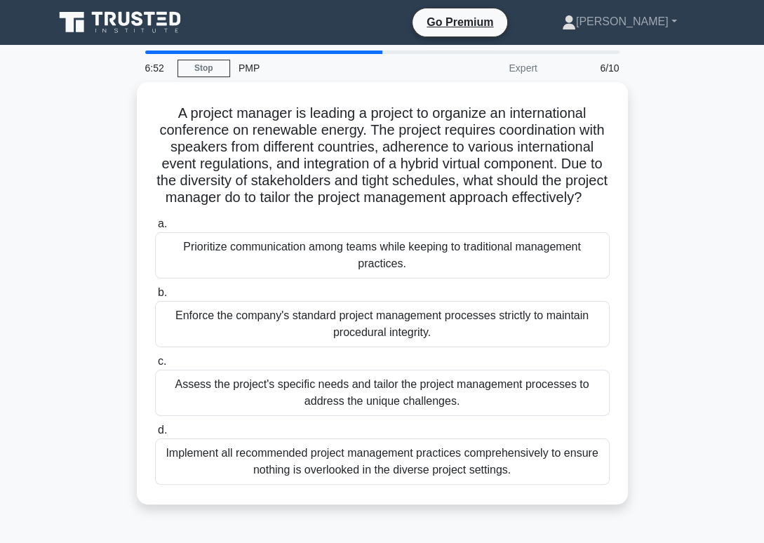
click at [534, 463] on div "Implement all recommended project management practices comprehensively to ensur…" at bounding box center [382, 461] width 454 height 46
click at [155, 435] on input "d. Implement all recommended project management practices comprehensively to en…" at bounding box center [155, 430] width 0 height 9
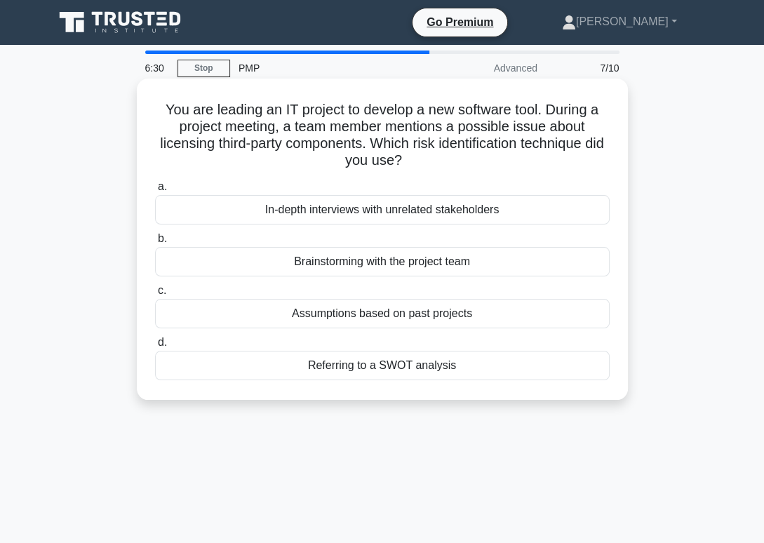
click at [509, 264] on div "Brainstorming with the project team" at bounding box center [382, 261] width 454 height 29
click at [155, 243] on input "b. Brainstorming with the project team" at bounding box center [155, 238] width 0 height 9
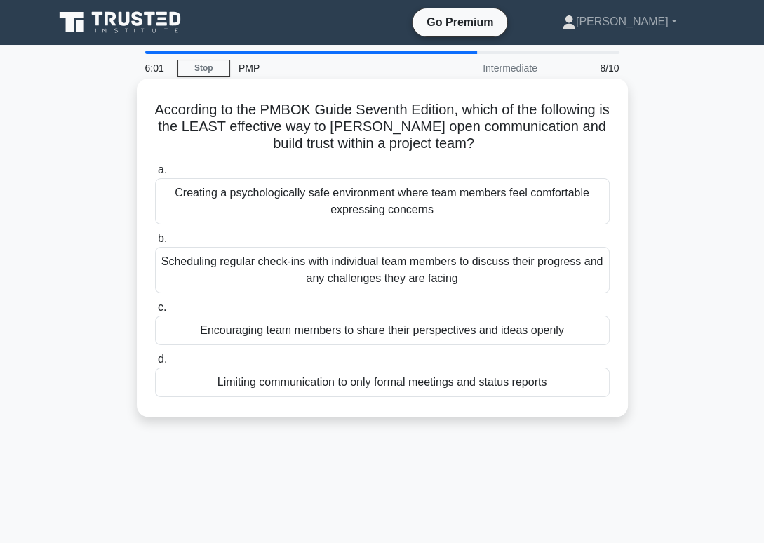
click at [407, 208] on div "Creating a psychologically safe environment where team members feel comfortable…" at bounding box center [382, 201] width 454 height 46
click at [155, 175] on input "a. Creating a psychologically safe environment where team members feel comforta…" at bounding box center [155, 170] width 0 height 9
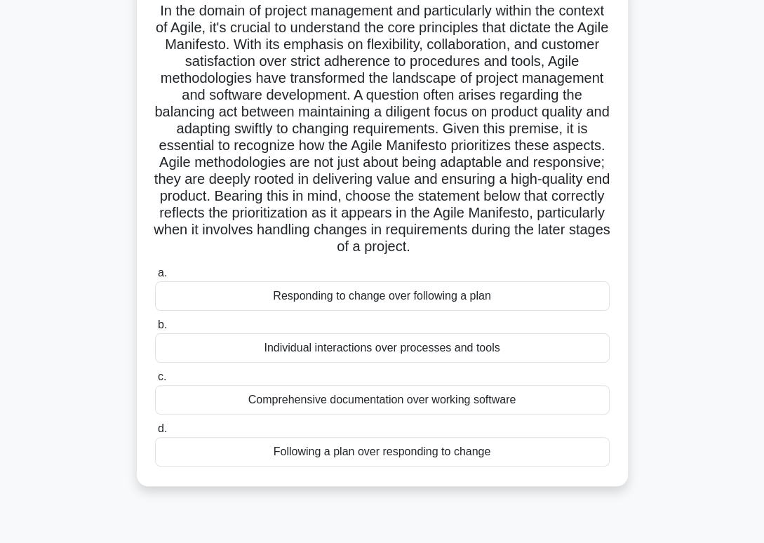
scroll to position [215, 0]
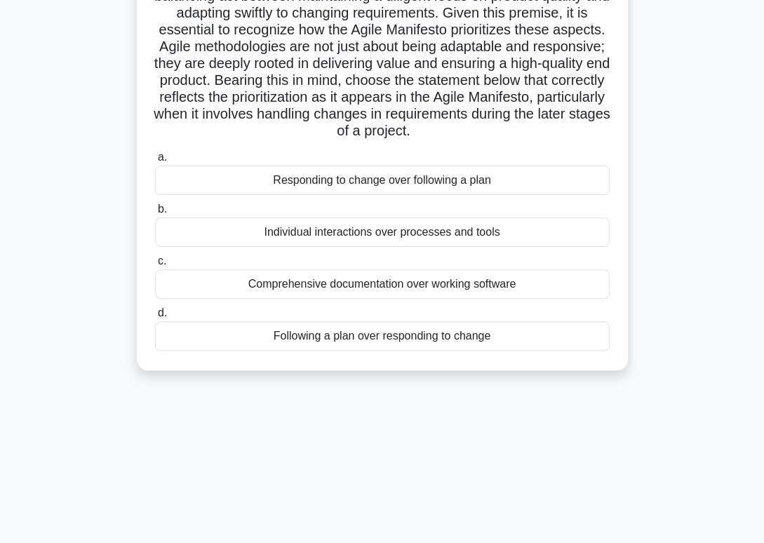
click at [460, 184] on div "Responding to change over following a plan" at bounding box center [382, 180] width 454 height 29
click at [155, 162] on input "a. Responding to change over following a plan" at bounding box center [155, 157] width 0 height 9
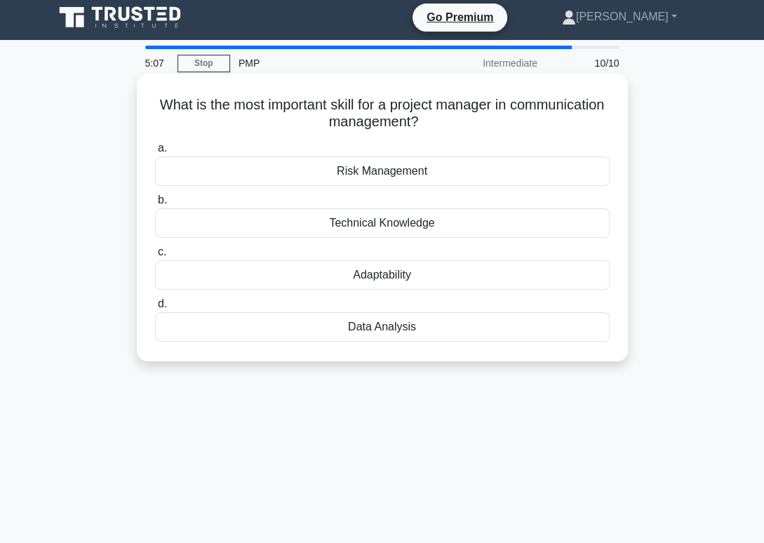
scroll to position [0, 0]
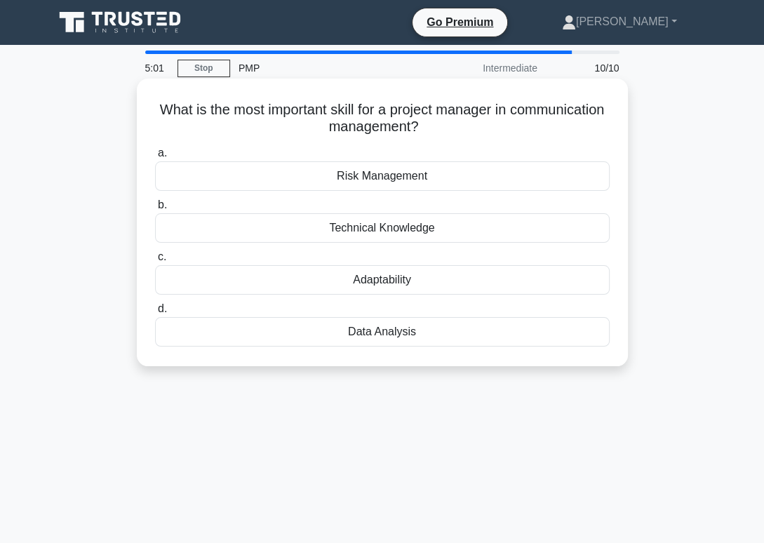
click at [419, 277] on div "Adaptability" at bounding box center [382, 279] width 454 height 29
click at [155, 262] on input "c. Adaptability" at bounding box center [155, 256] width 0 height 9
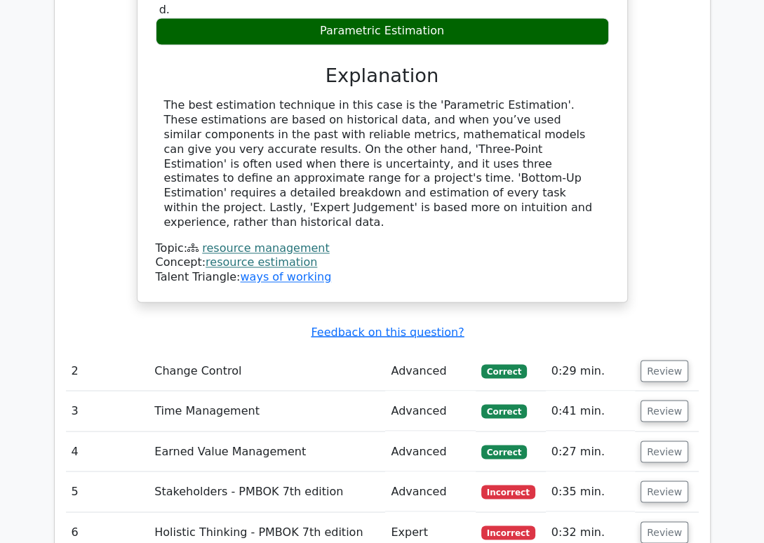
scroll to position [1629, 0]
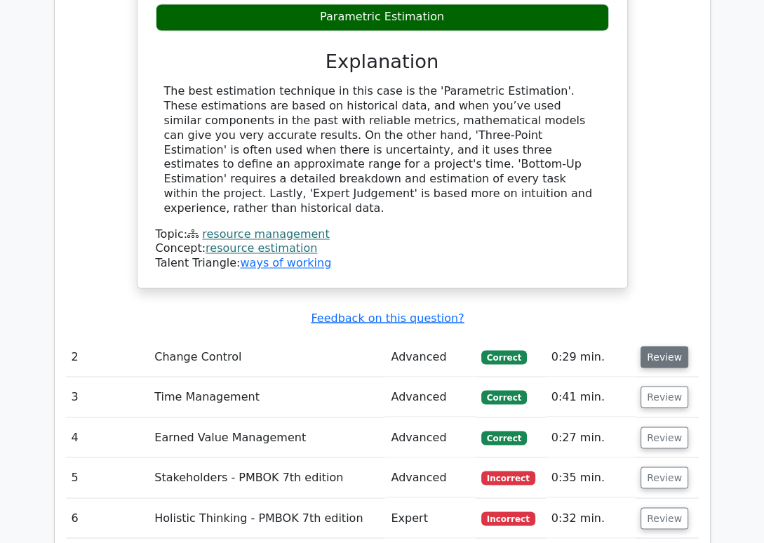
click at [667, 346] on button "Review" at bounding box center [664, 357] width 48 height 22
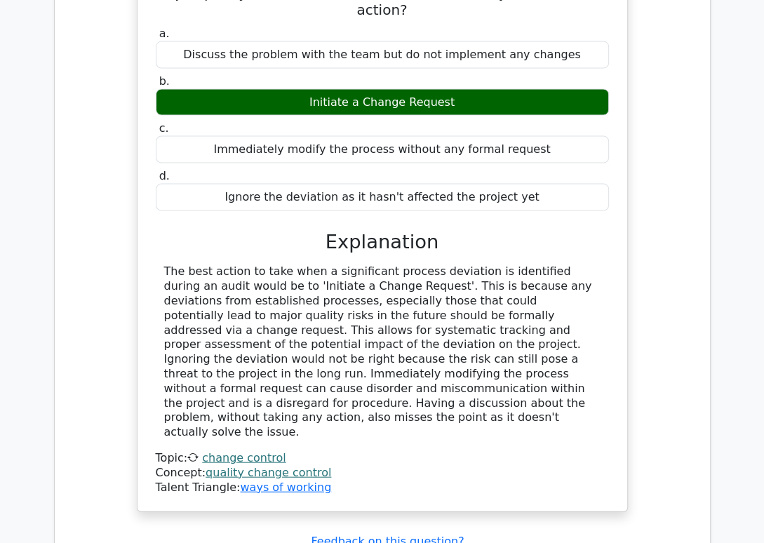
scroll to position [2148, 0]
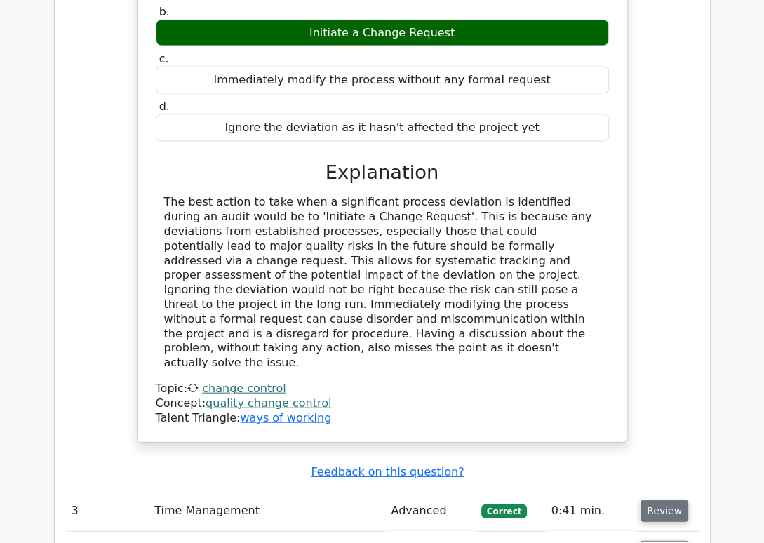
click at [666, 500] on button "Review" at bounding box center [664, 511] width 48 height 22
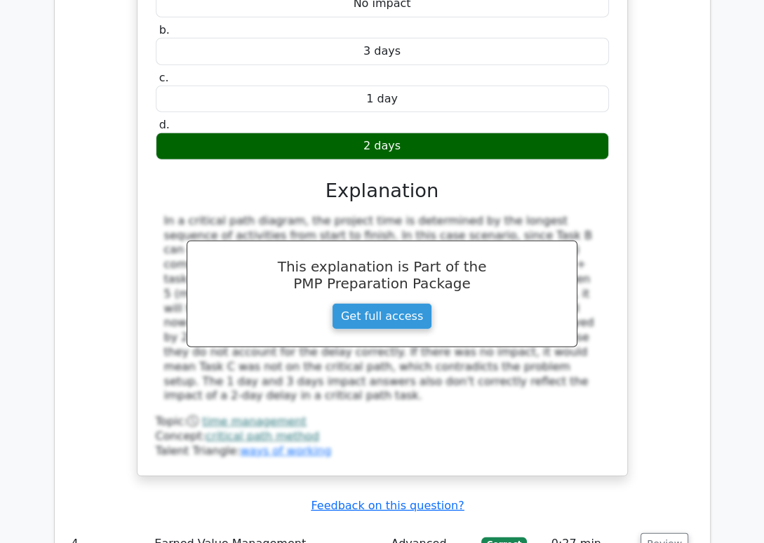
scroll to position [2888, 0]
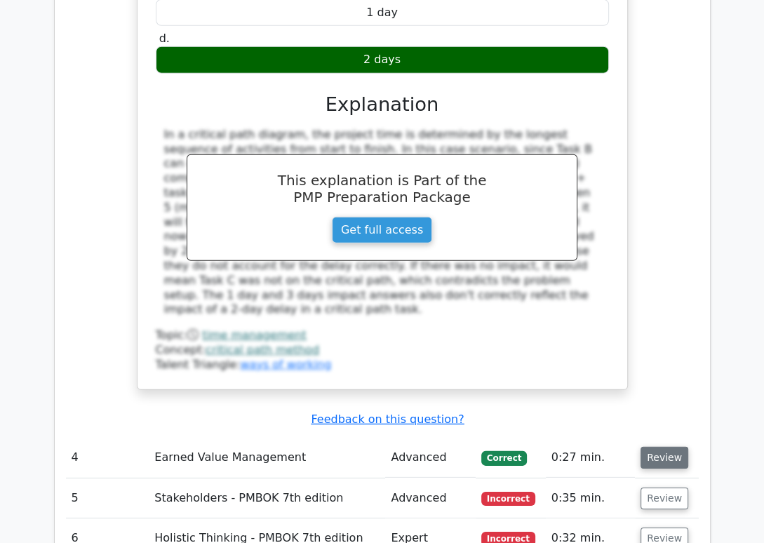
click at [659, 447] on button "Review" at bounding box center [664, 458] width 48 height 22
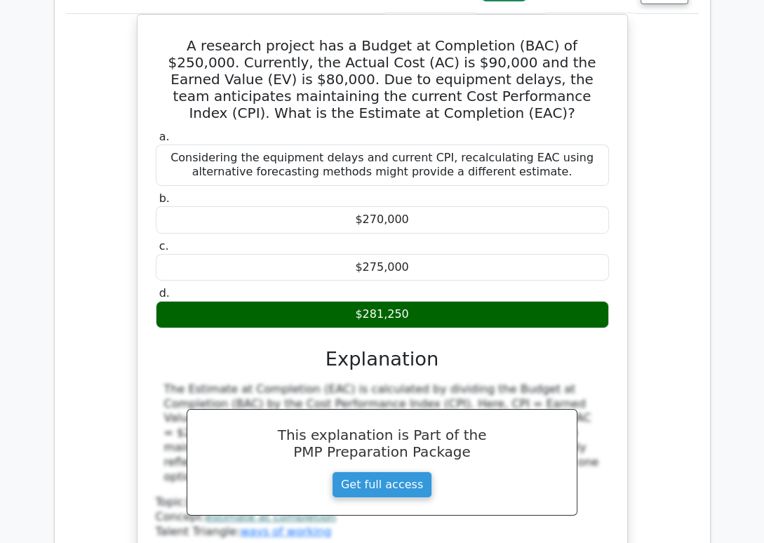
scroll to position [3481, 0]
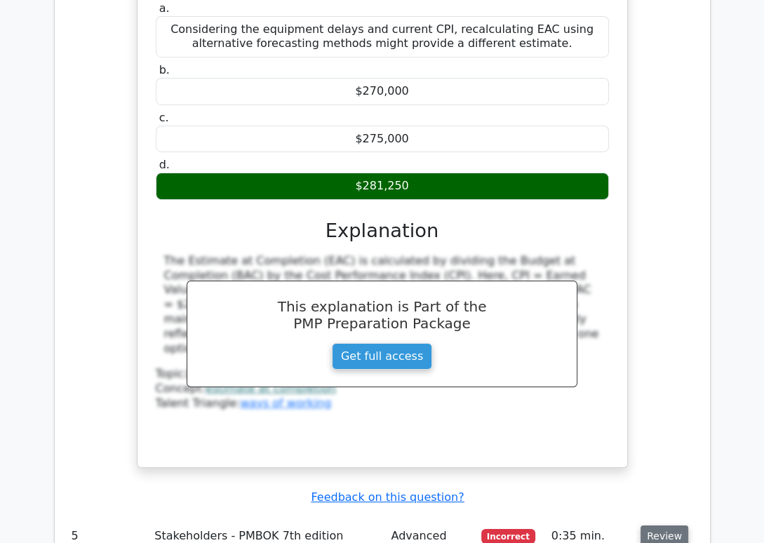
click at [649, 525] on button "Review" at bounding box center [664, 536] width 48 height 22
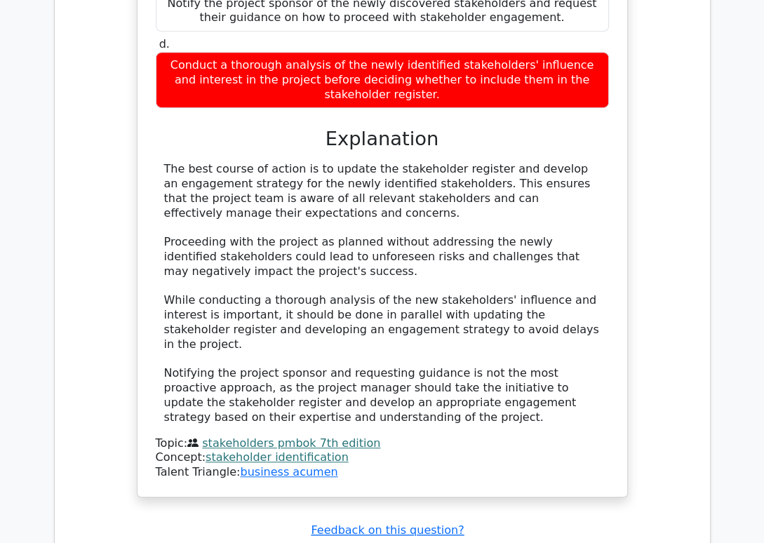
scroll to position [4369, 0]
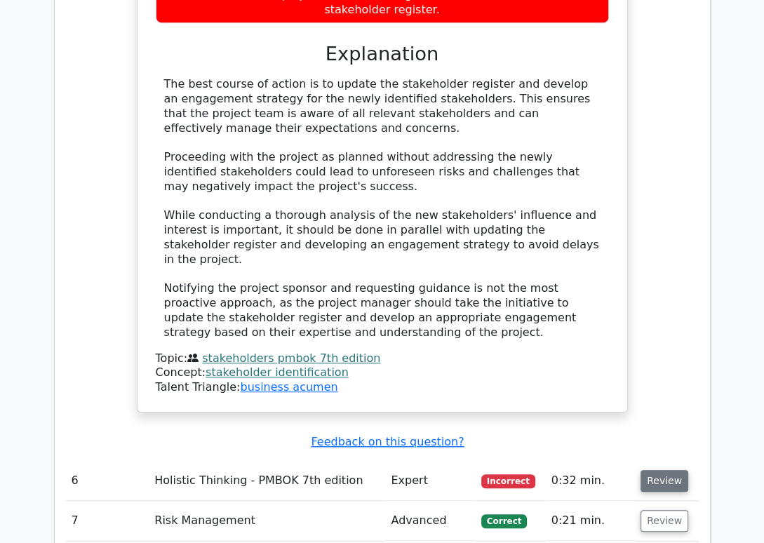
click at [671, 470] on button "Review" at bounding box center [664, 481] width 48 height 22
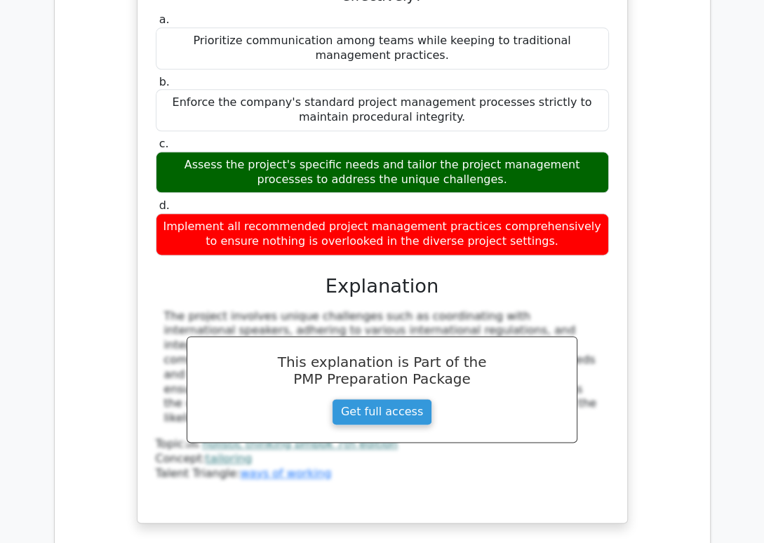
scroll to position [5036, 0]
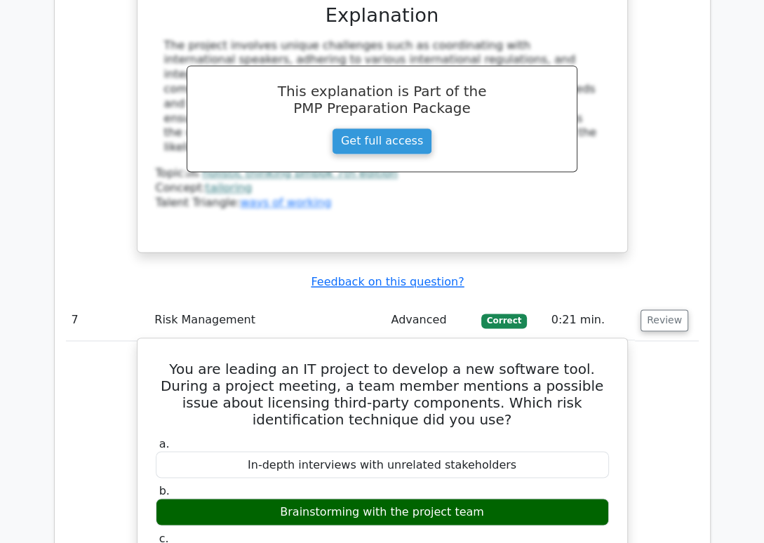
scroll to position [5480, 0]
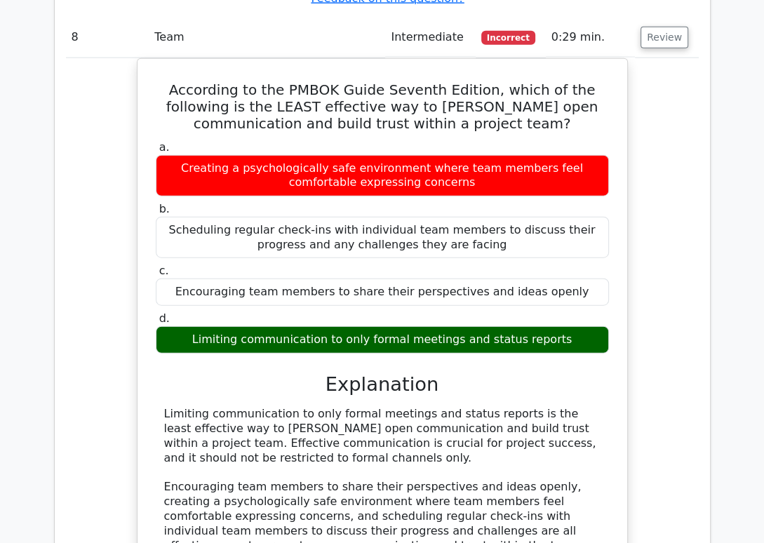
scroll to position [6591, 0]
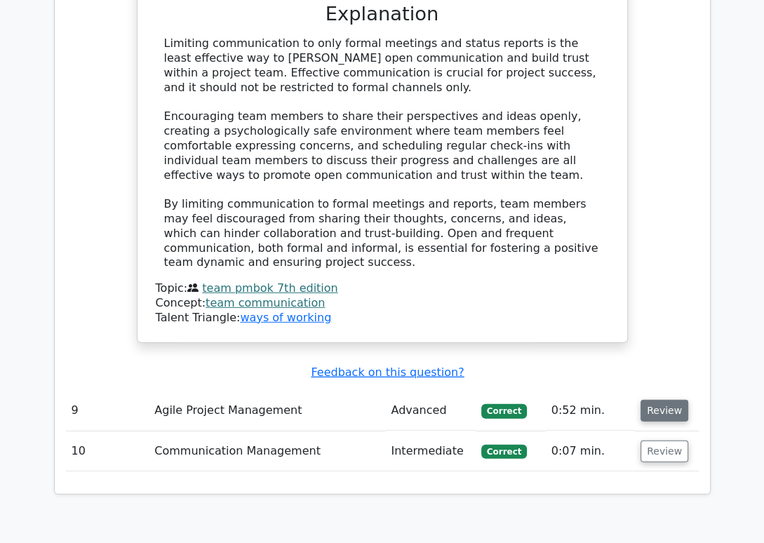
click at [672, 400] on button "Review" at bounding box center [664, 411] width 48 height 22
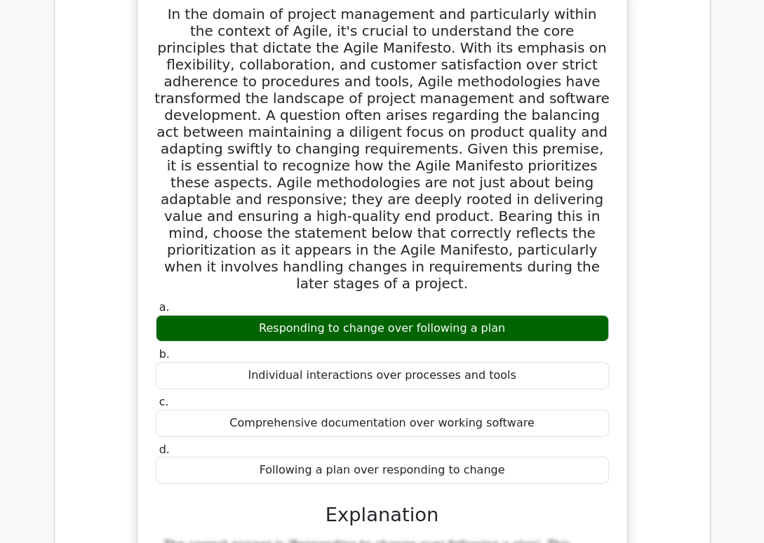
scroll to position [7184, 0]
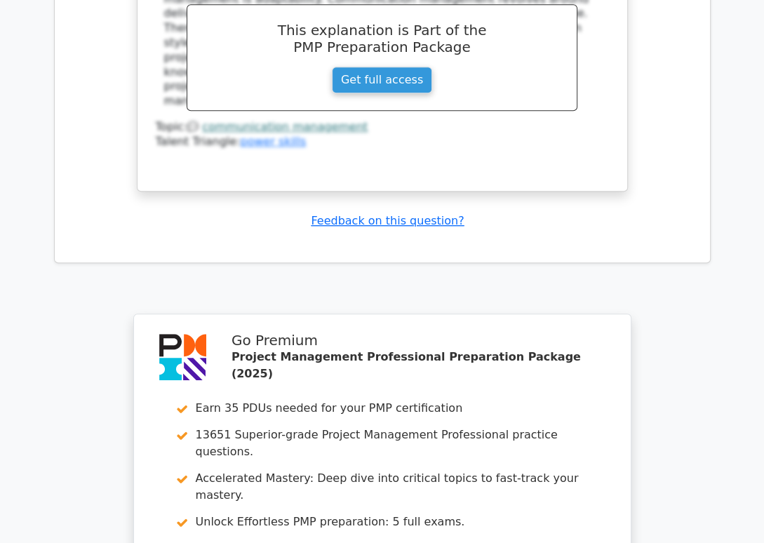
scroll to position [8312, 0]
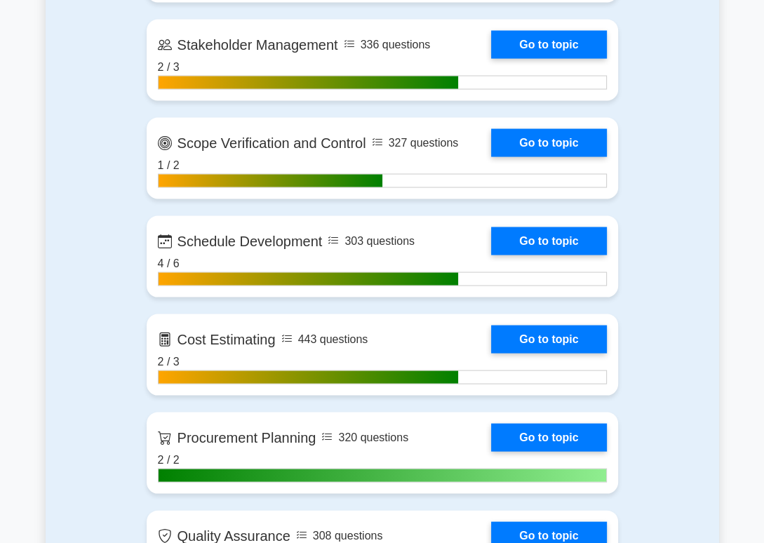
scroll to position [2148, 0]
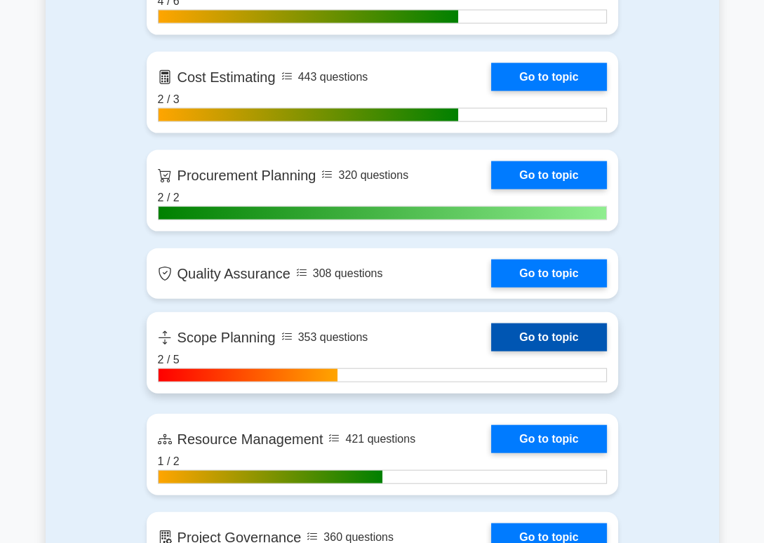
click at [546, 332] on link "Go to topic" at bounding box center [548, 337] width 115 height 28
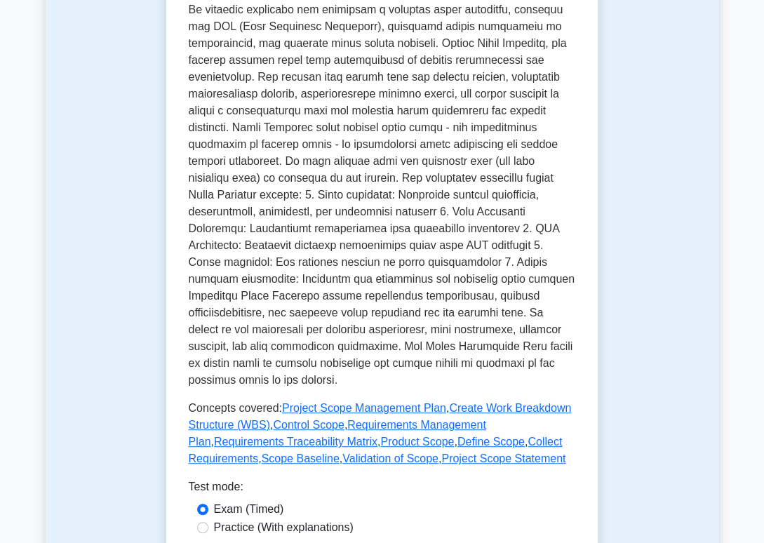
scroll to position [518, 0]
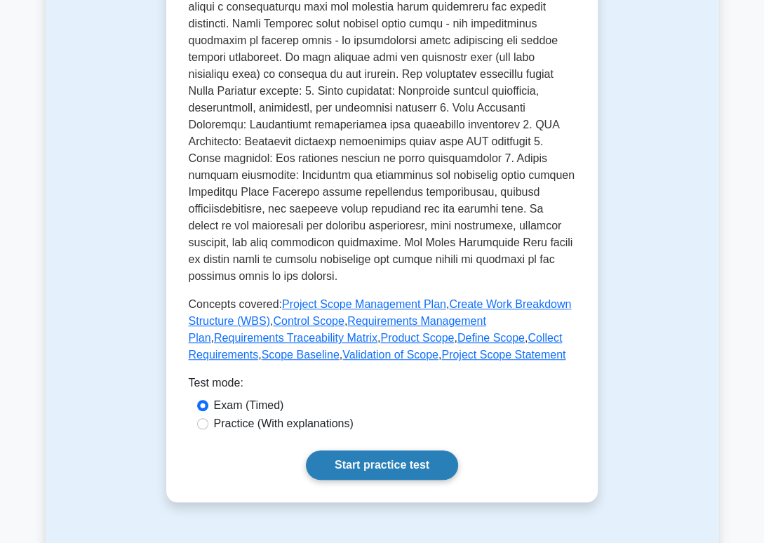
click at [414, 470] on link "Start practice test" at bounding box center [382, 464] width 152 height 29
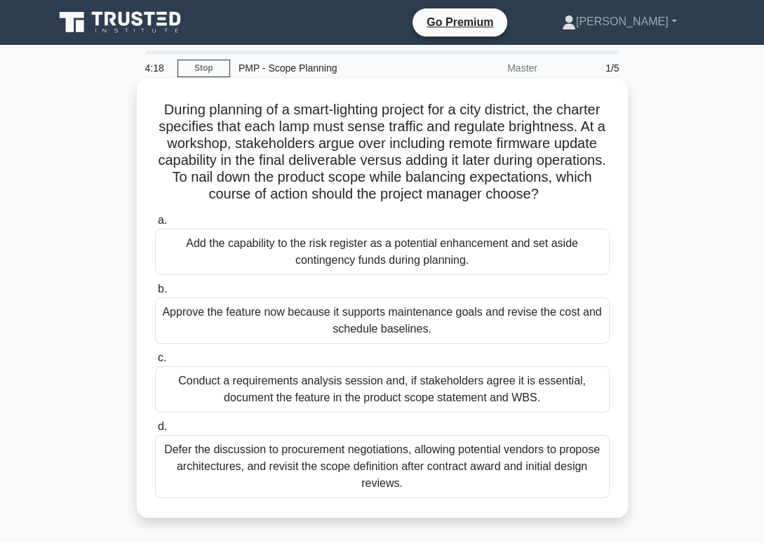
click at [402, 257] on div "Add the capability to the risk register as a potential enhancement and set asid…" at bounding box center [382, 252] width 454 height 46
click at [155, 225] on input "a. Add the capability to the risk register as a potential enhancement and set a…" at bounding box center [155, 220] width 0 height 9
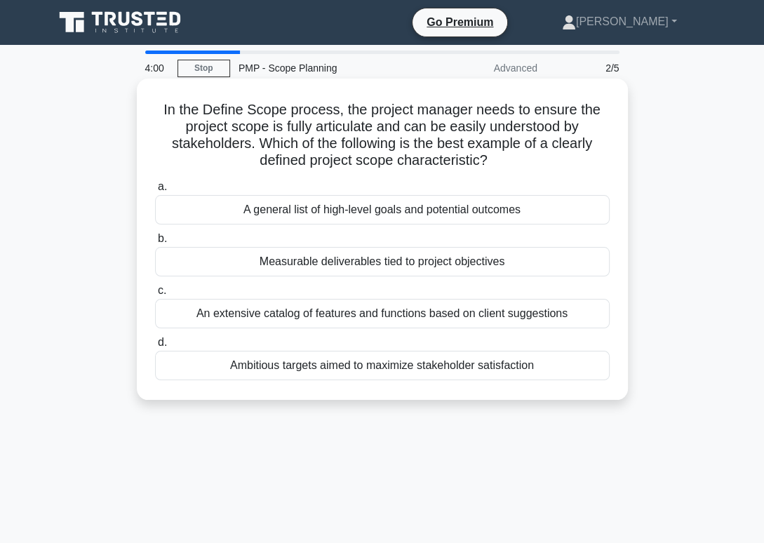
click at [466, 317] on div "An extensive catalog of features and functions based on client suggestions" at bounding box center [382, 313] width 454 height 29
click at [155, 295] on input "c. An extensive catalog of features and functions based on client suggestions" at bounding box center [155, 290] width 0 height 9
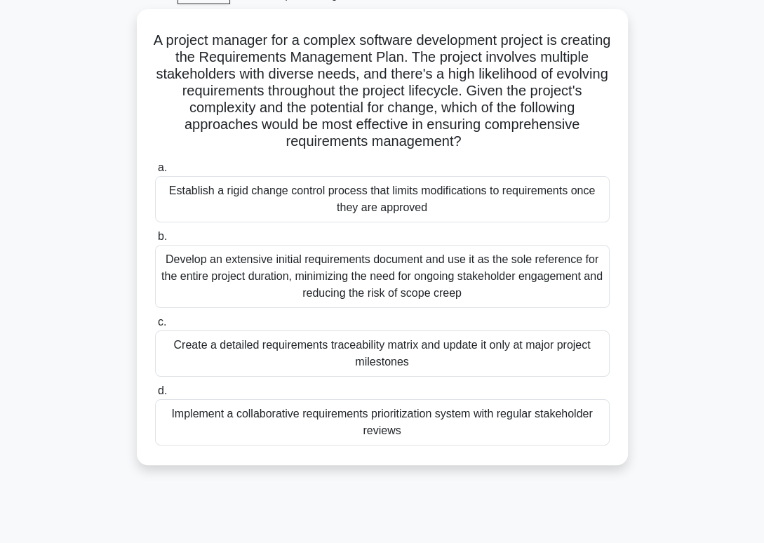
scroll to position [67, 0]
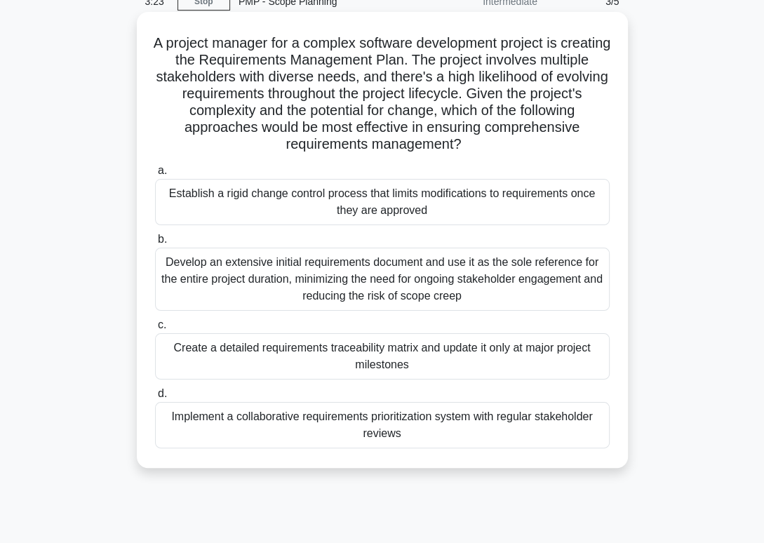
click at [418, 433] on div "Implement a collaborative requirements prioritization system with regular stake…" at bounding box center [382, 425] width 454 height 46
click at [155, 398] on input "d. Implement a collaborative requirements prioritization system with regular st…" at bounding box center [155, 393] width 0 height 9
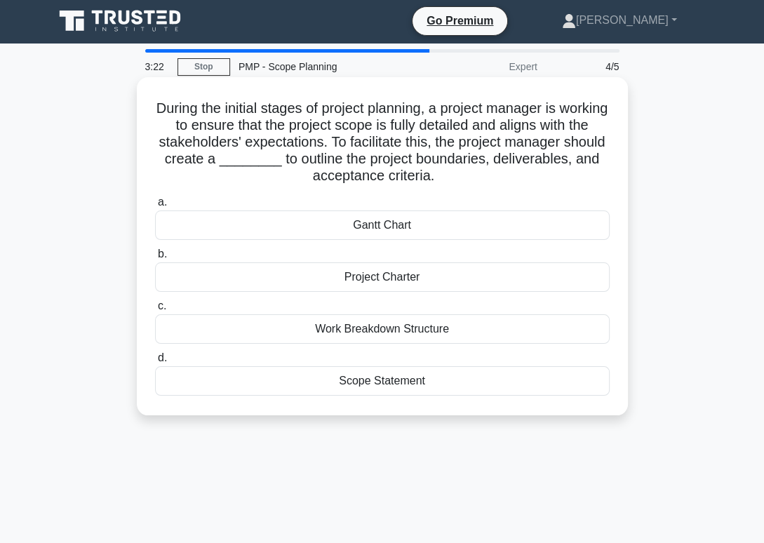
scroll to position [0, 0]
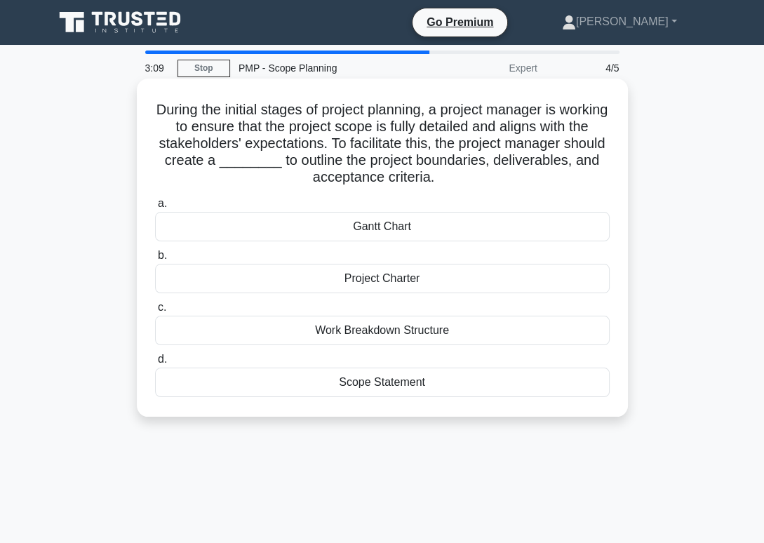
click at [326, 373] on div "Scope Statement" at bounding box center [382, 382] width 454 height 29
click at [155, 364] on input "d. Scope Statement" at bounding box center [155, 359] width 0 height 9
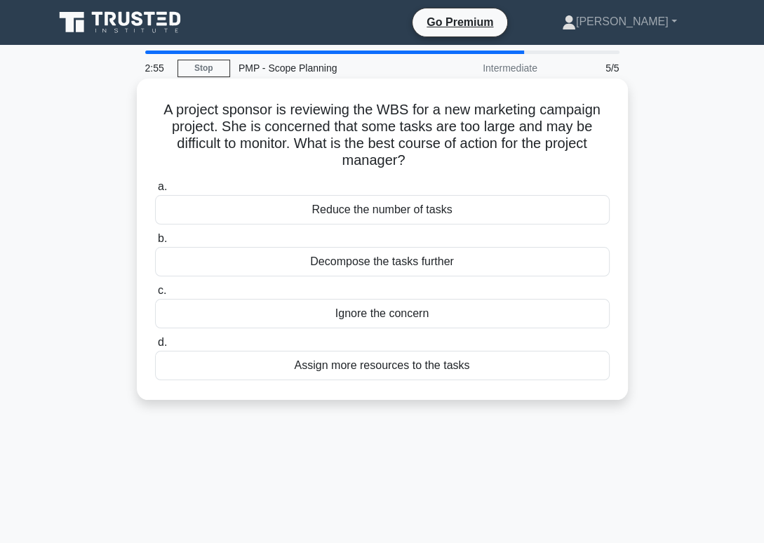
click at [322, 269] on div "Decompose the tasks further" at bounding box center [382, 261] width 454 height 29
click at [155, 243] on input "b. Decompose the tasks further" at bounding box center [155, 238] width 0 height 9
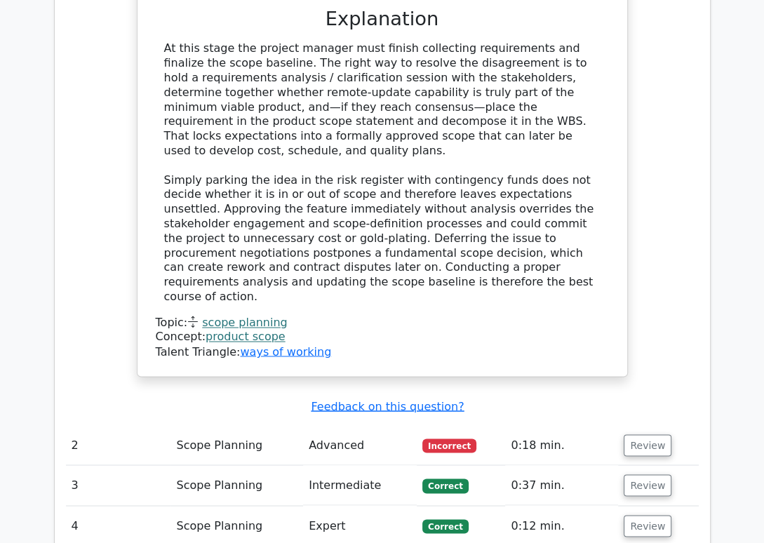
scroll to position [1703, 0]
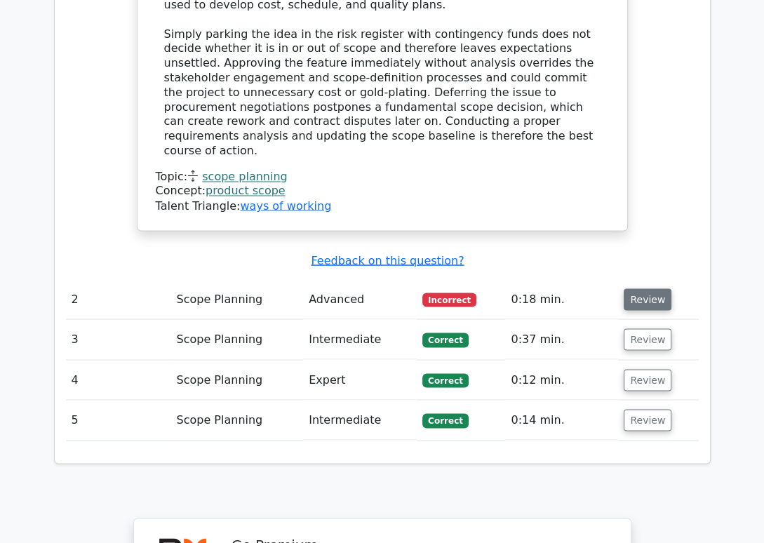
click at [646, 288] on button "Review" at bounding box center [647, 299] width 48 height 22
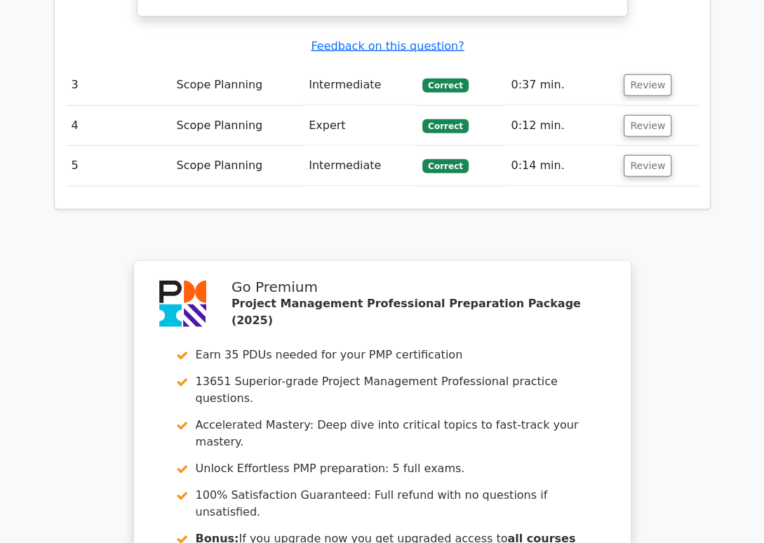
scroll to position [2844, 0]
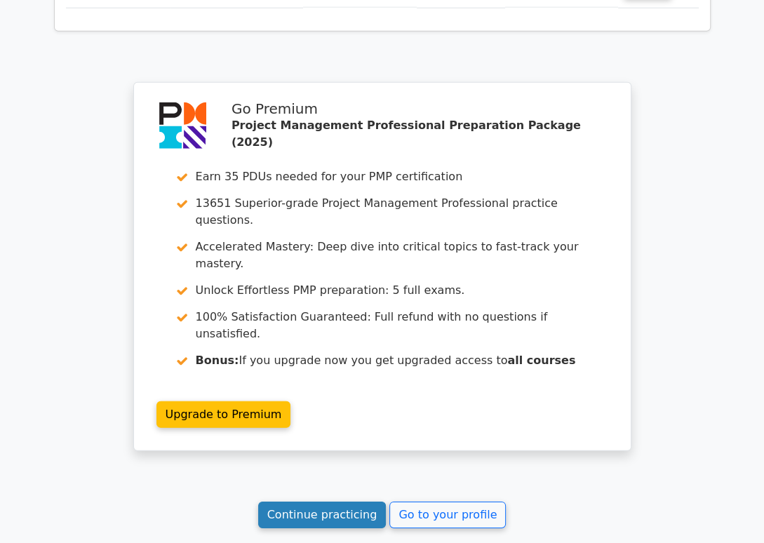
drag, startPoint x: 355, startPoint y: 349, endPoint x: 349, endPoint y: 343, distance: 8.4
click at [344, 501] on link "Continue practicing" at bounding box center [322, 514] width 128 height 27
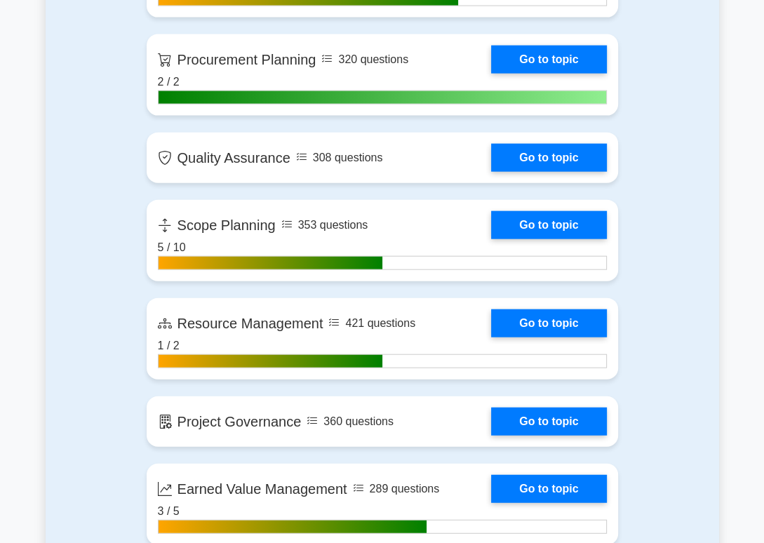
scroll to position [2295, 0]
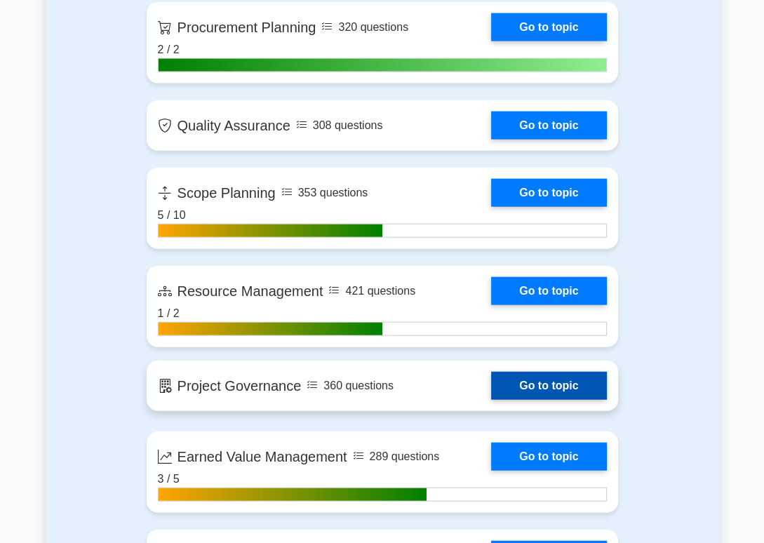
drag, startPoint x: 553, startPoint y: 391, endPoint x: 541, endPoint y: 386, distance: 12.2
click at [553, 390] on link "Go to topic" at bounding box center [548, 386] width 115 height 28
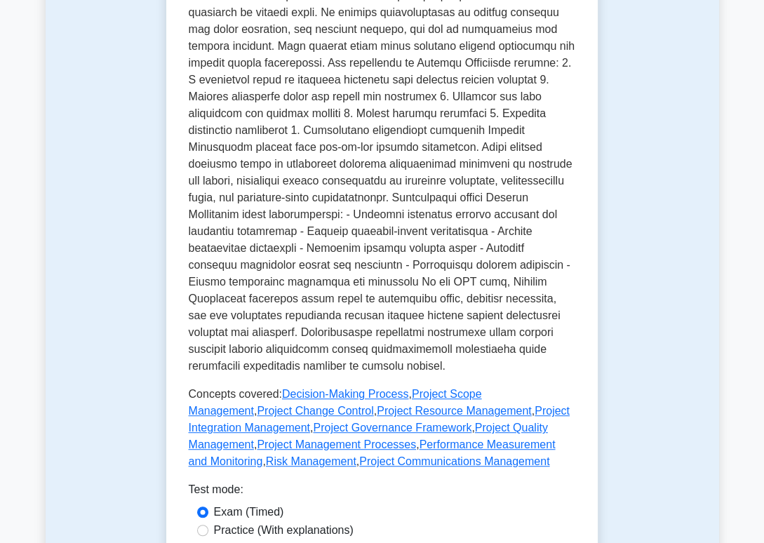
scroll to position [592, 0]
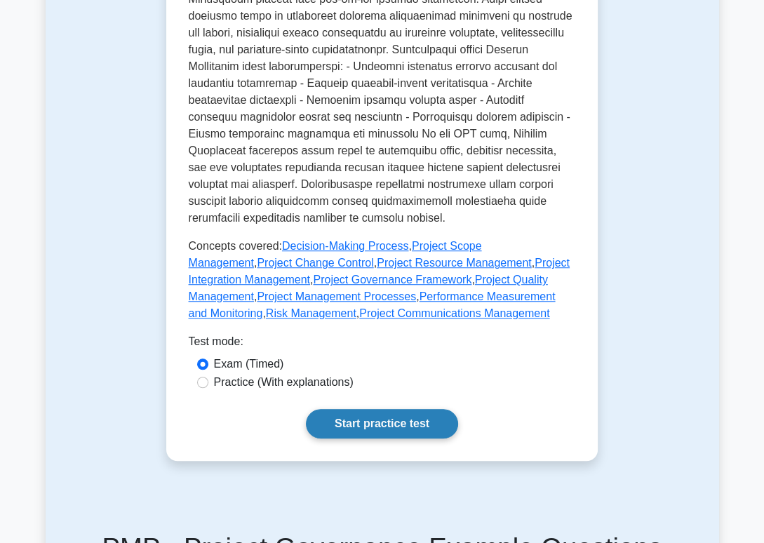
click at [378, 423] on link "Start practice test" at bounding box center [382, 423] width 152 height 29
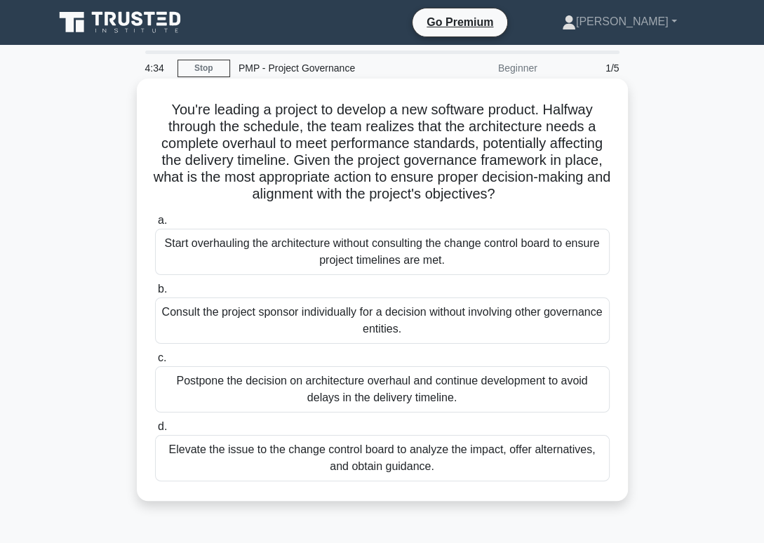
click at [442, 476] on div "Elevate the issue to the change control board to analyze the impact, offer alte…" at bounding box center [382, 458] width 454 height 46
click at [155, 431] on input "d. Elevate the issue to the change control board to analyze the impact, offer a…" at bounding box center [155, 426] width 0 height 9
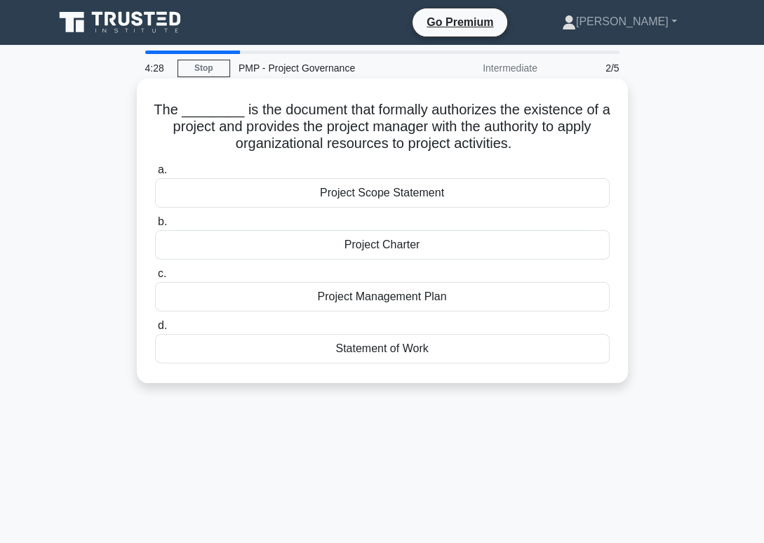
click at [368, 245] on div "Project Charter" at bounding box center [382, 244] width 454 height 29
click at [155, 227] on input "b. Project Charter" at bounding box center [155, 221] width 0 height 9
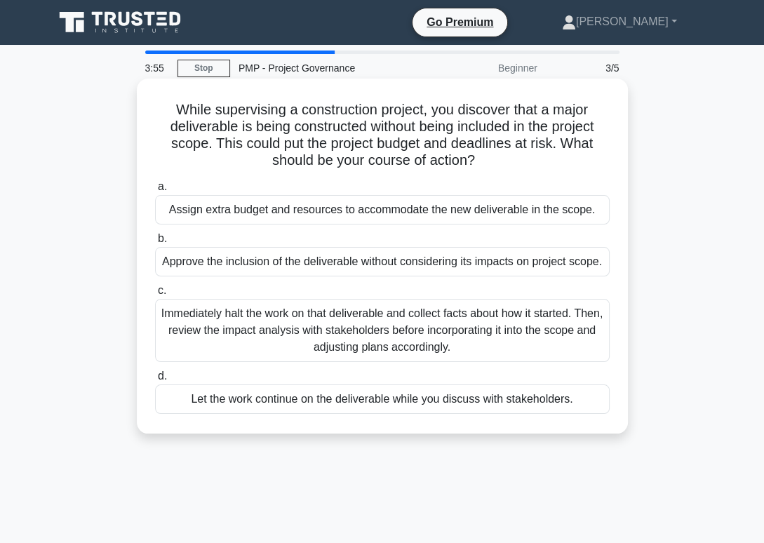
click at [299, 346] on div "Immediately halt the work on that deliverable and collect facts about how it st…" at bounding box center [382, 330] width 454 height 63
click at [155, 295] on input "c. Immediately halt the work on that deliverable and collect facts about how it…" at bounding box center [155, 290] width 0 height 9
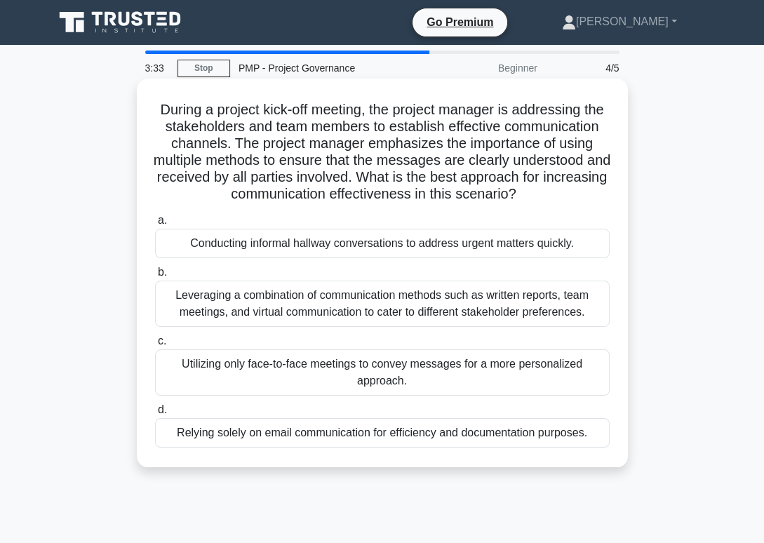
click at [290, 299] on div "Leveraging a combination of communication methods such as written reports, team…" at bounding box center [382, 304] width 454 height 46
click at [155, 277] on input "b. Leveraging a combination of communication methods such as written reports, t…" at bounding box center [155, 272] width 0 height 9
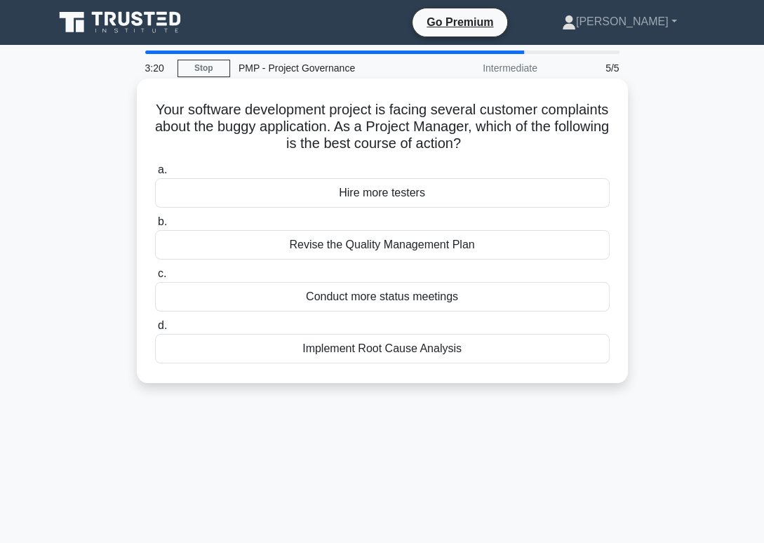
click at [296, 349] on div "Implement Root Cause Analysis" at bounding box center [382, 348] width 454 height 29
click at [155, 330] on input "d. Implement Root Cause Analysis" at bounding box center [155, 325] width 0 height 9
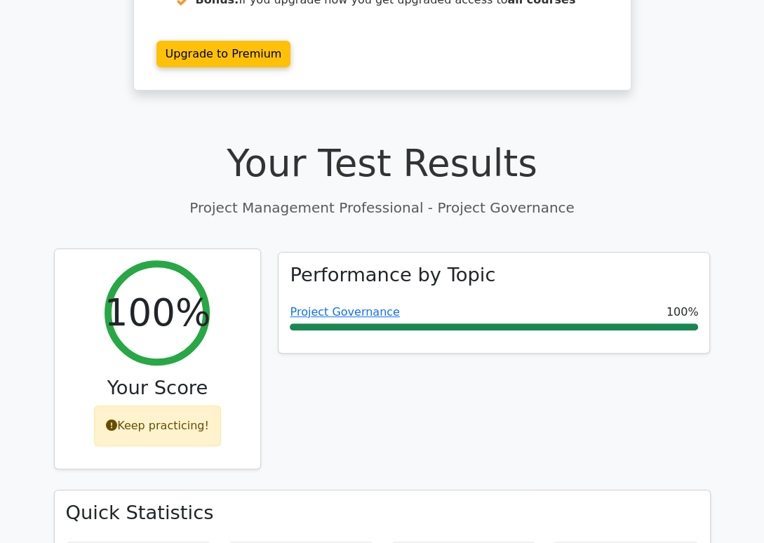
scroll to position [370, 0]
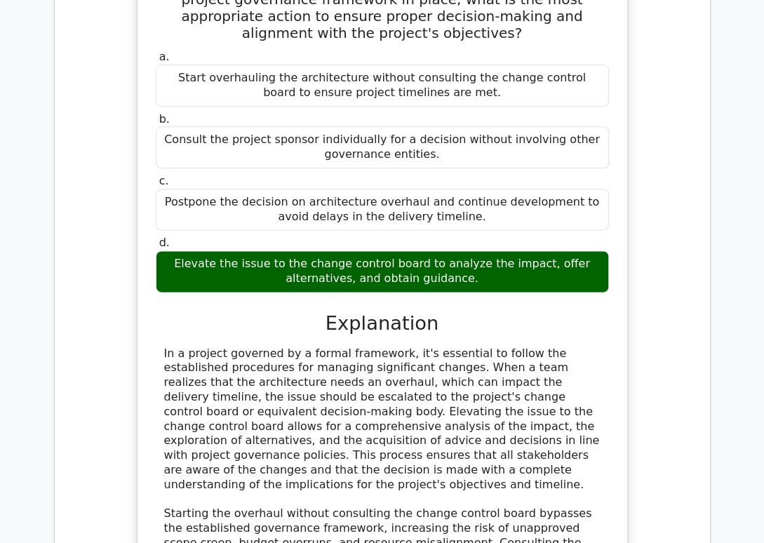
scroll to position [1206, 0]
